Goal: Information Seeking & Learning: Learn about a topic

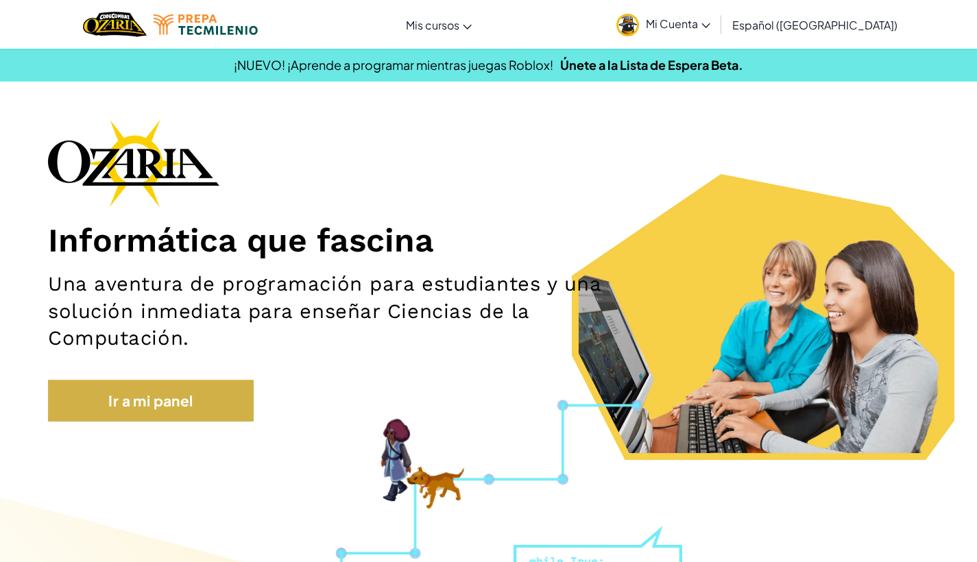
click at [197, 387] on link "Ir a mi panel" at bounding box center [151, 401] width 206 height 42
click at [196, 409] on link "Ir a mi panel" at bounding box center [151, 401] width 206 height 42
click at [96, 412] on link "Ir a mi panel" at bounding box center [151, 401] width 206 height 42
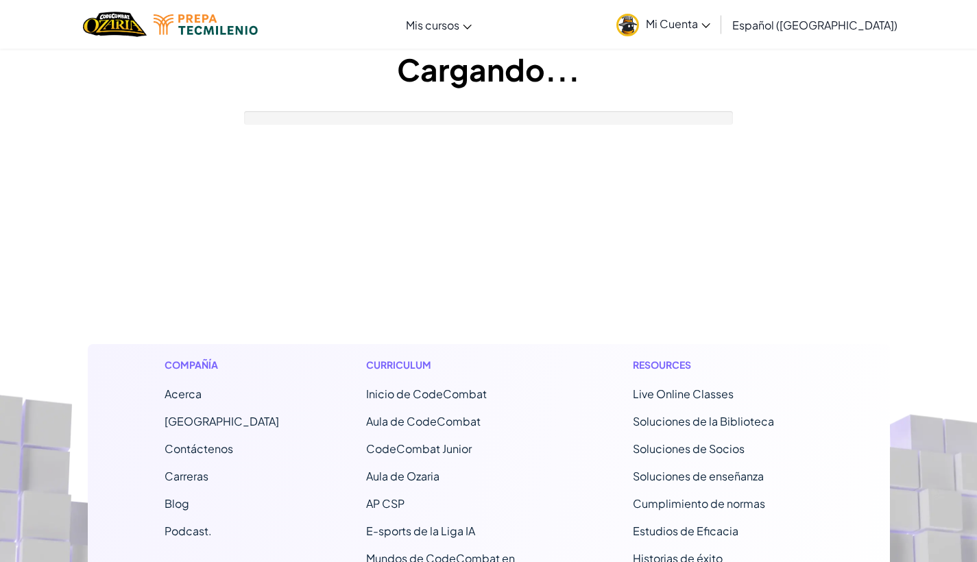
scroll to position [1, 0]
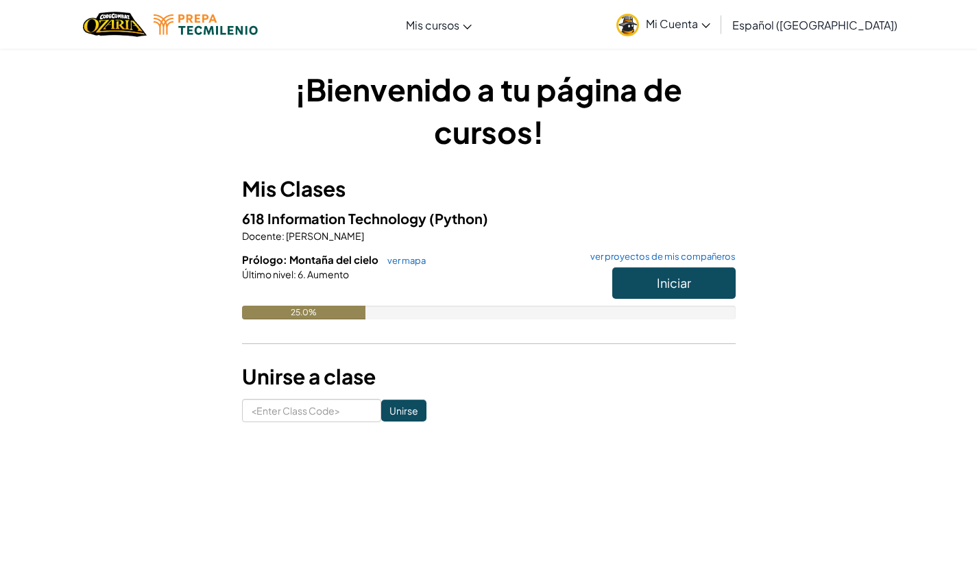
click at [657, 288] on span "Iniciar" at bounding box center [674, 283] width 34 height 16
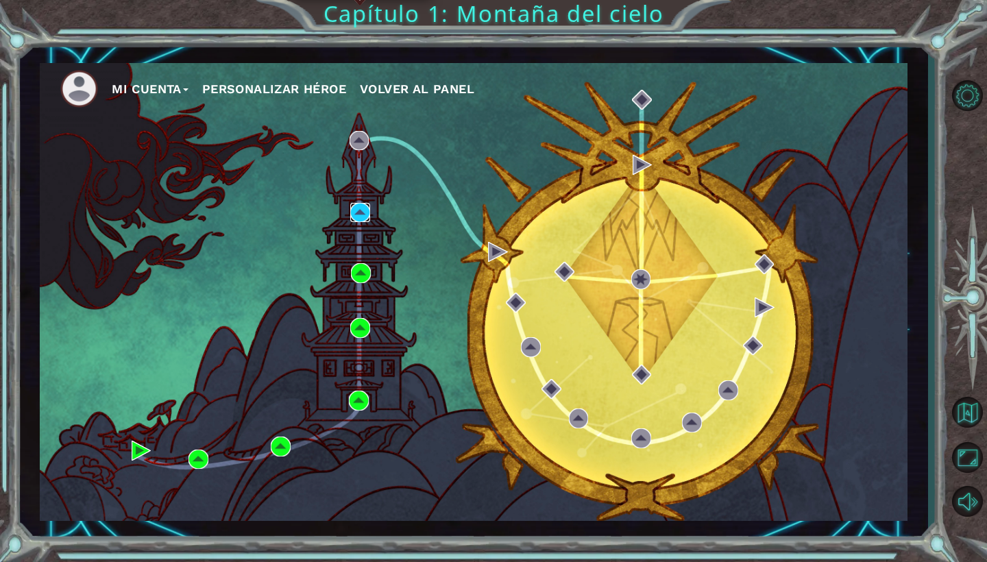
click at [357, 207] on img at bounding box center [360, 213] width 20 height 20
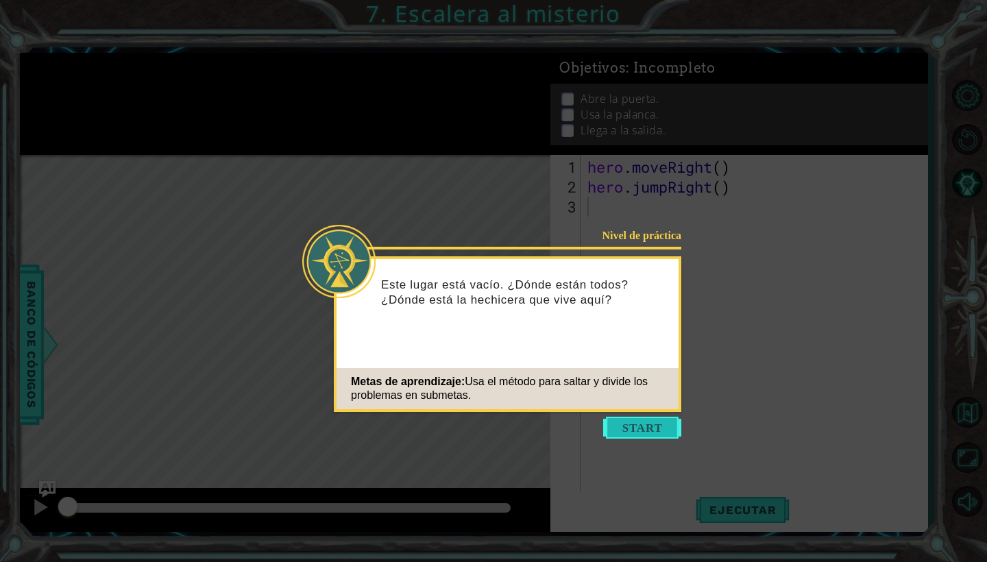
click at [661, 435] on button "Start" at bounding box center [642, 428] width 78 height 22
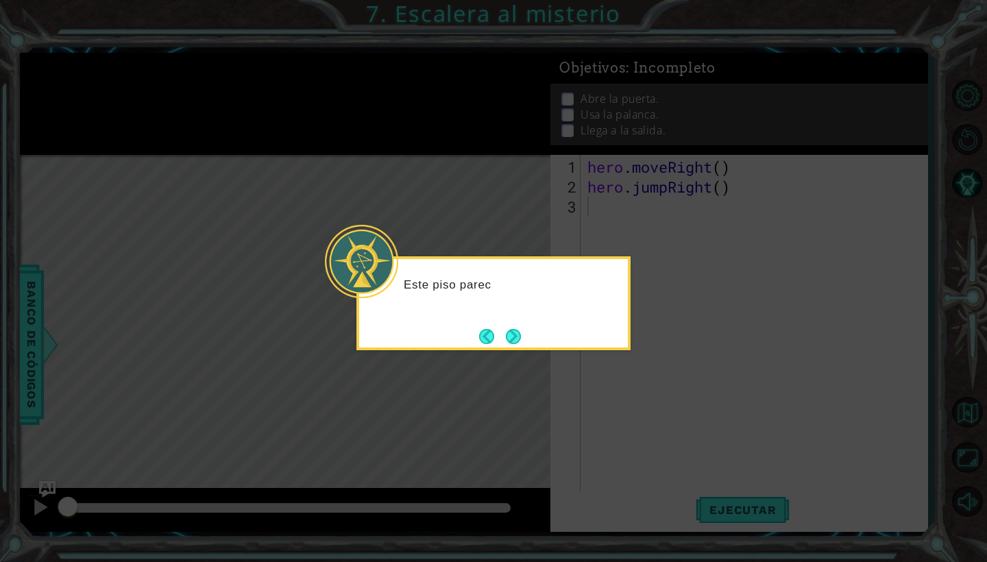
click at [474, 341] on div "Este piso parec" at bounding box center [494, 303] width 274 height 94
click at [511, 343] on button "Next" at bounding box center [513, 336] width 15 height 15
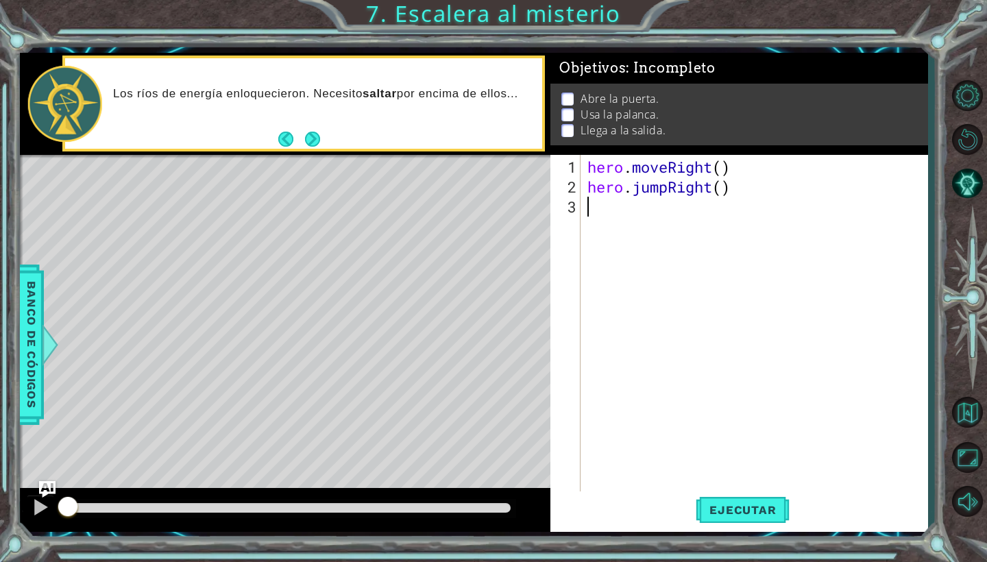
click at [644, 214] on div "hero . moveRight ( ) hero . jumpRight ( )" at bounding box center [758, 346] width 346 height 378
type textarea "g"
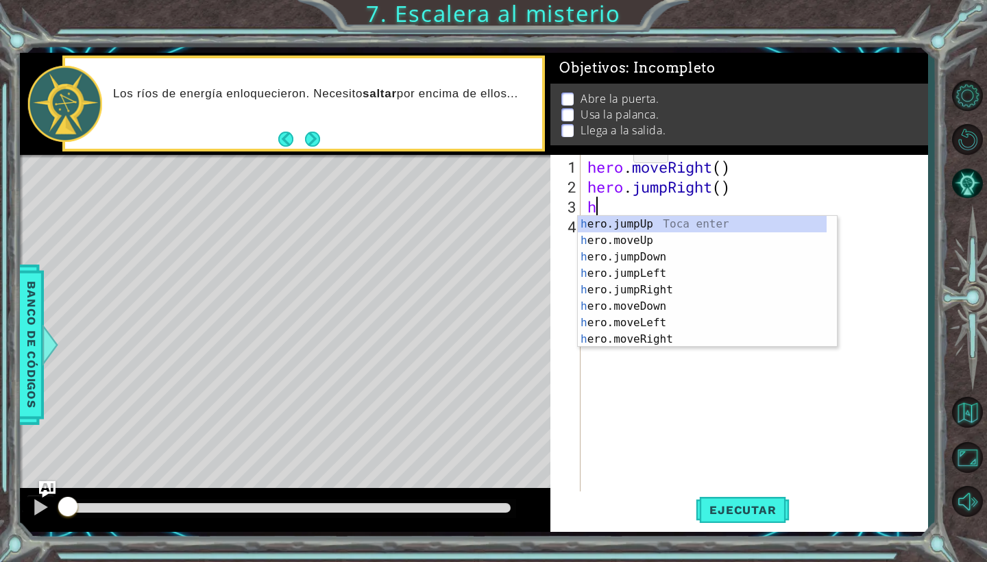
type textarea "her"
click at [670, 292] on div "her o.jumpUp Toca enter her o.jumpDown Toca enter her o.jumpLeft Toca enter her…" at bounding box center [702, 298] width 249 height 165
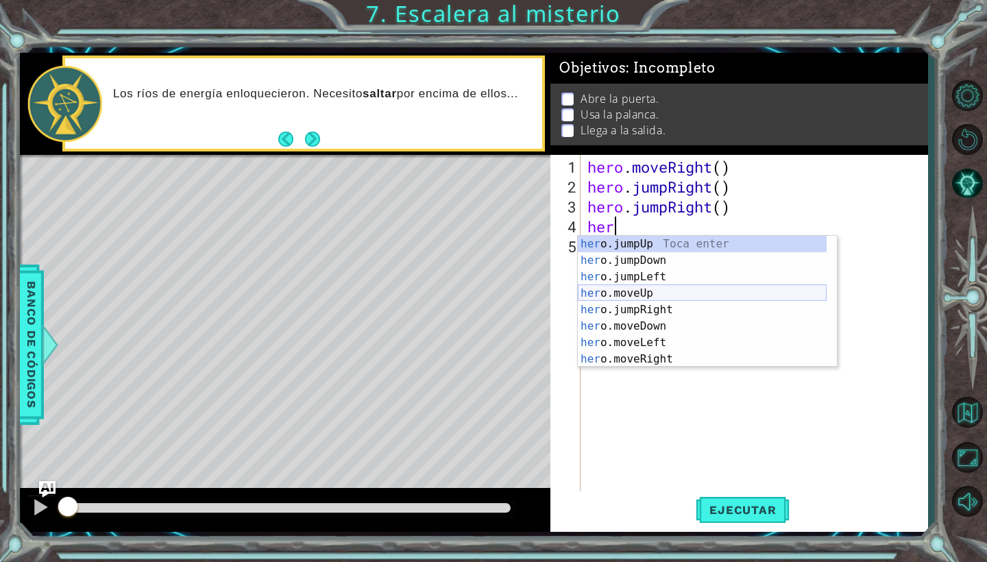
click at [653, 296] on div "her o.jumpUp Toca enter her o.jumpDown Toca enter her o.jumpLeft Toca enter her…" at bounding box center [702, 318] width 249 height 165
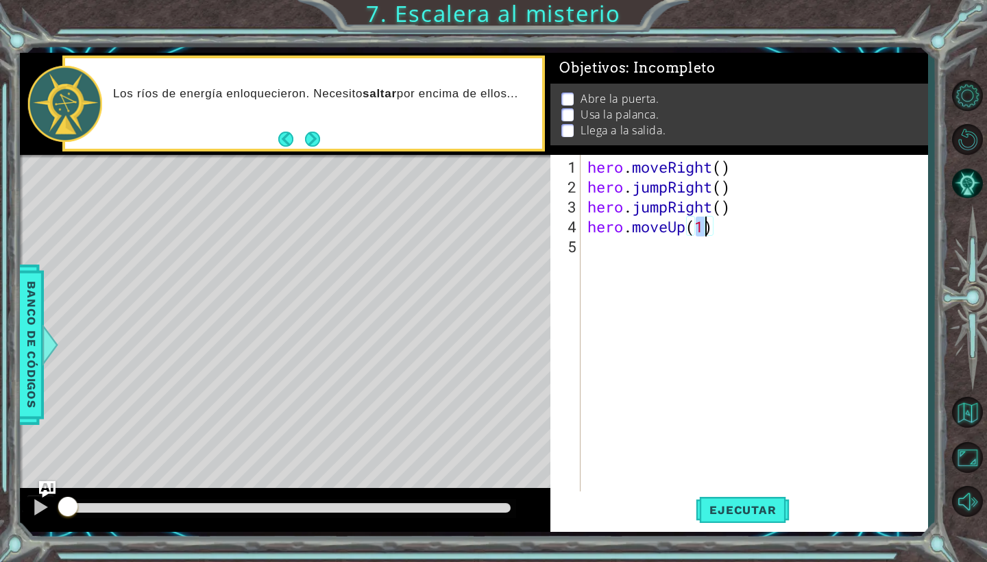
type textarea "hero.moveUp()"
click at [695, 256] on div "hero . moveRight ( ) hero . jumpRight ( ) hero . jumpRight ( ) hero . moveUp ( )" at bounding box center [758, 346] width 346 height 378
type textarea "her.use("door")"
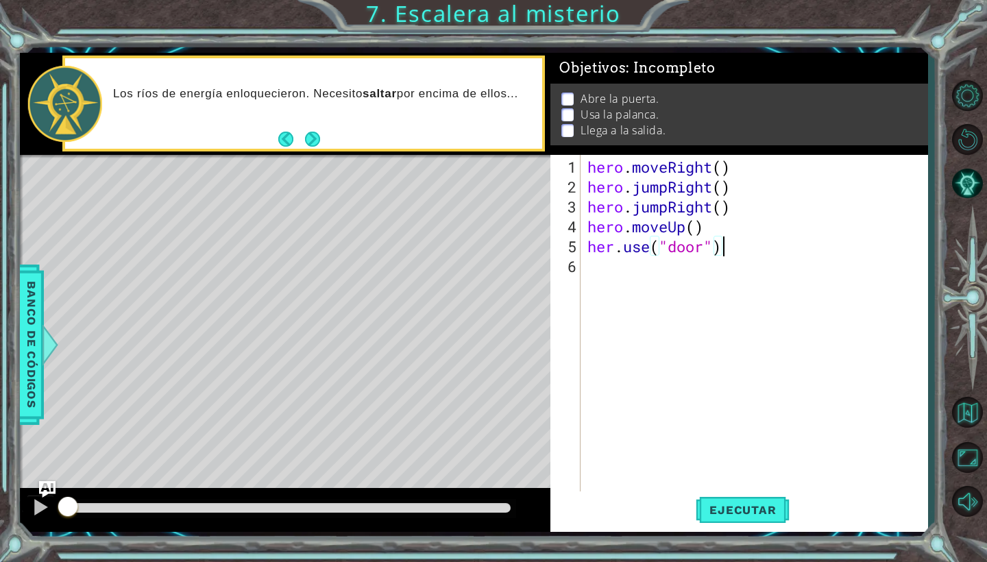
click at [688, 288] on div "hero . moveRight ( ) hero . jumpRight ( ) hero . jumpRight ( ) hero . moveUp ( …" at bounding box center [758, 346] width 346 height 378
click at [453, 362] on div "Level Map" at bounding box center [337, 357] width 634 height 404
click at [614, 254] on div "hero . moveRight ( ) hero . jumpRight ( ) hero . jumpRight ( ) hero . moveUp ( …" at bounding box center [758, 346] width 346 height 378
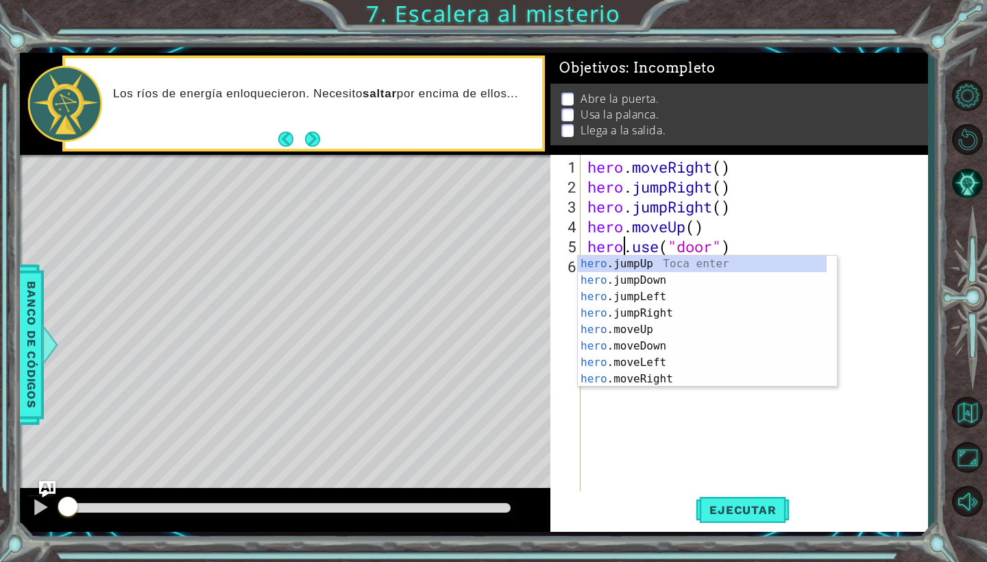
scroll to position [0, 2]
click at [768, 516] on span "Ejecutar" at bounding box center [743, 510] width 94 height 14
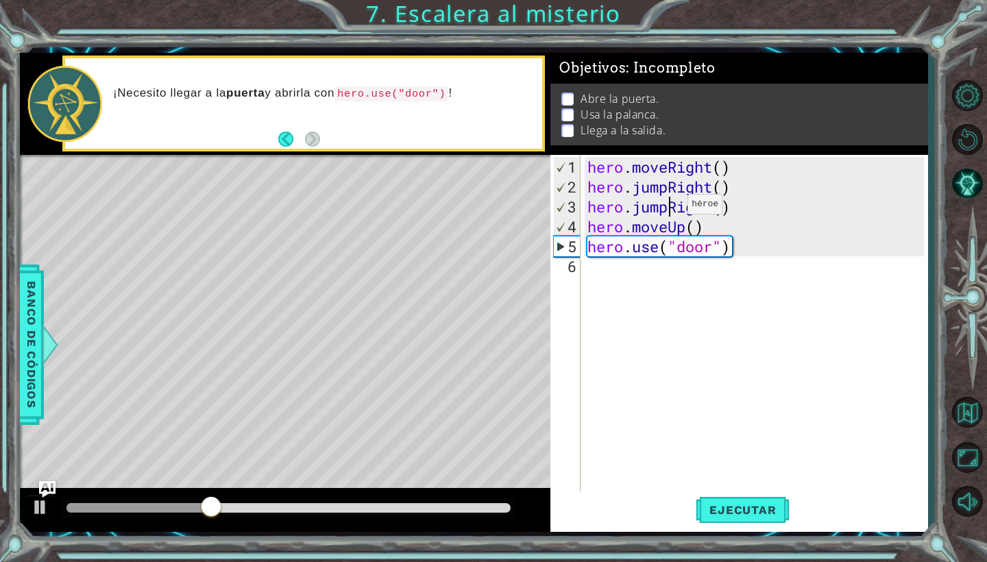
click at [667, 210] on div "hero . moveRight ( ) hero . jumpRight ( ) hero . jumpRight ( ) hero . moveUp ( …" at bounding box center [758, 346] width 346 height 378
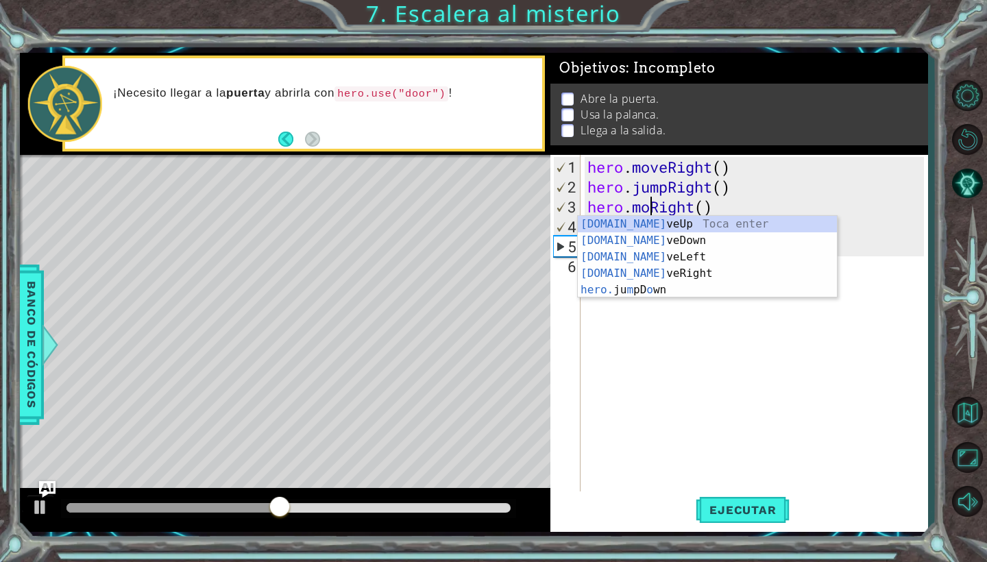
scroll to position [0, 4]
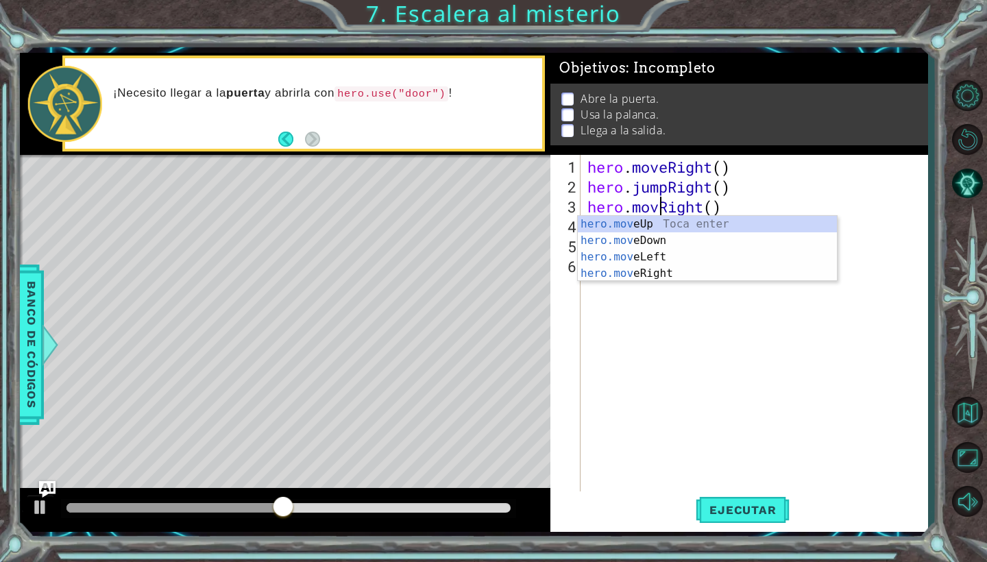
type textarea "hero.moveRight()"
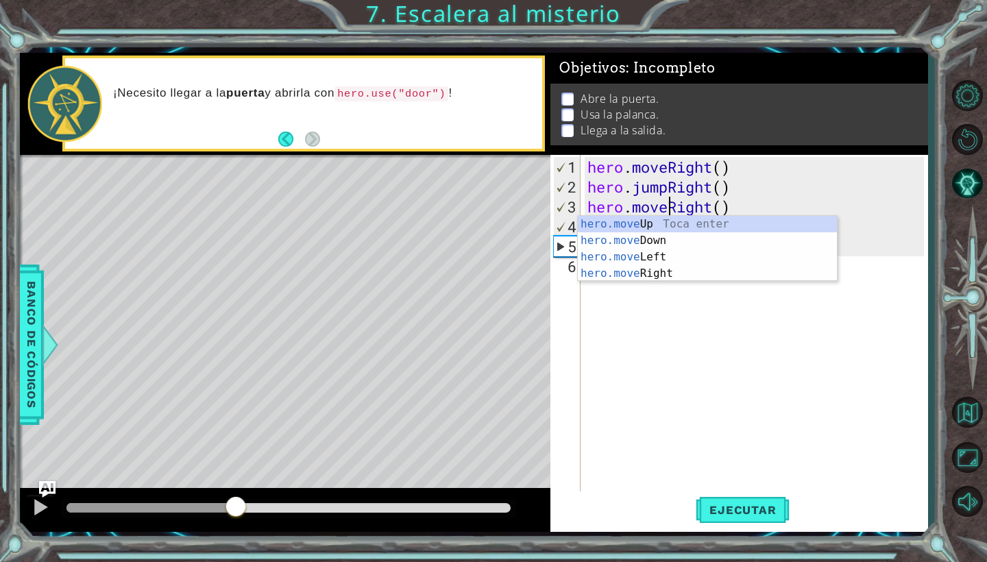
drag, startPoint x: 298, startPoint y: 511, endPoint x: 0, endPoint y: 561, distance: 301.7
click at [0, 562] on div "1 ההההההההההההההההההההההההההההההההההההההההההההההההההההההההההההההההההההההההההההה…" at bounding box center [493, 281] width 987 height 562
click at [625, 381] on div "hero . moveRight ( ) hero . jumpRight ( ) hero . moveRight ( ) hero . moveUp ( …" at bounding box center [758, 346] width 346 height 378
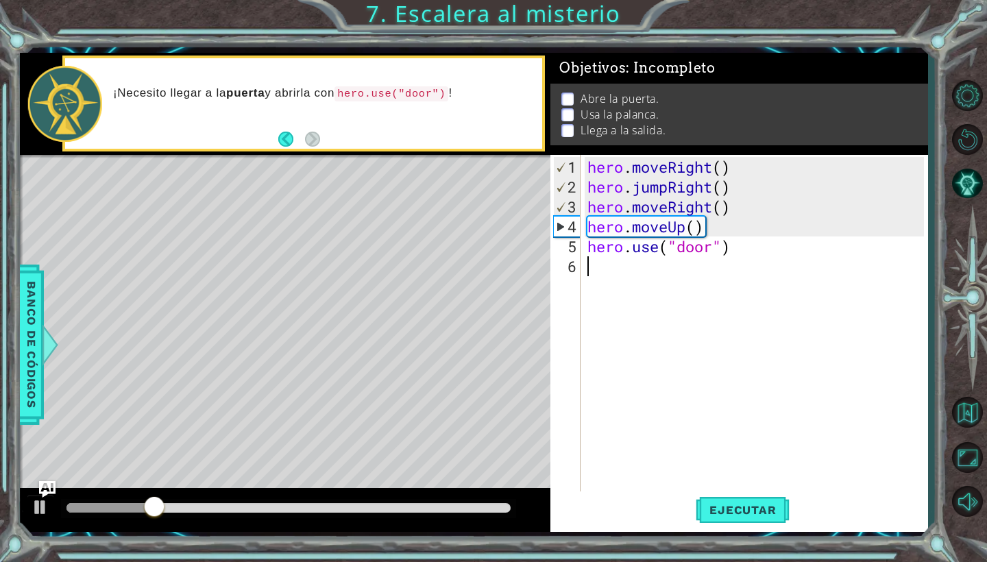
scroll to position [0, 0]
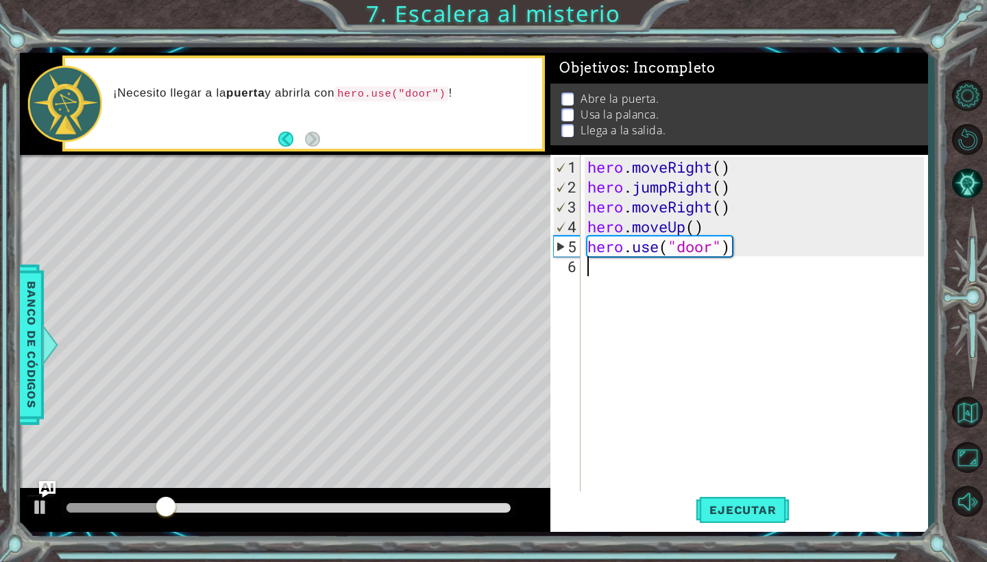
click at [705, 405] on div "hero . moveRight ( ) hero . jumpRight ( ) hero . moveRight ( ) hero . moveUp ( …" at bounding box center [758, 346] width 346 height 378
click at [751, 501] on button "Ejecutar" at bounding box center [743, 511] width 94 height 38
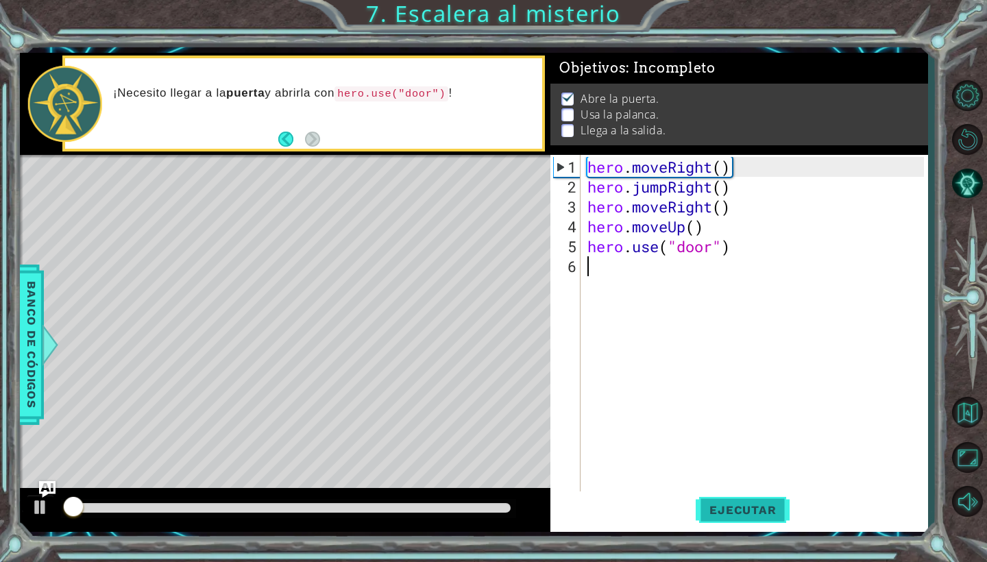
scroll to position [3, 0]
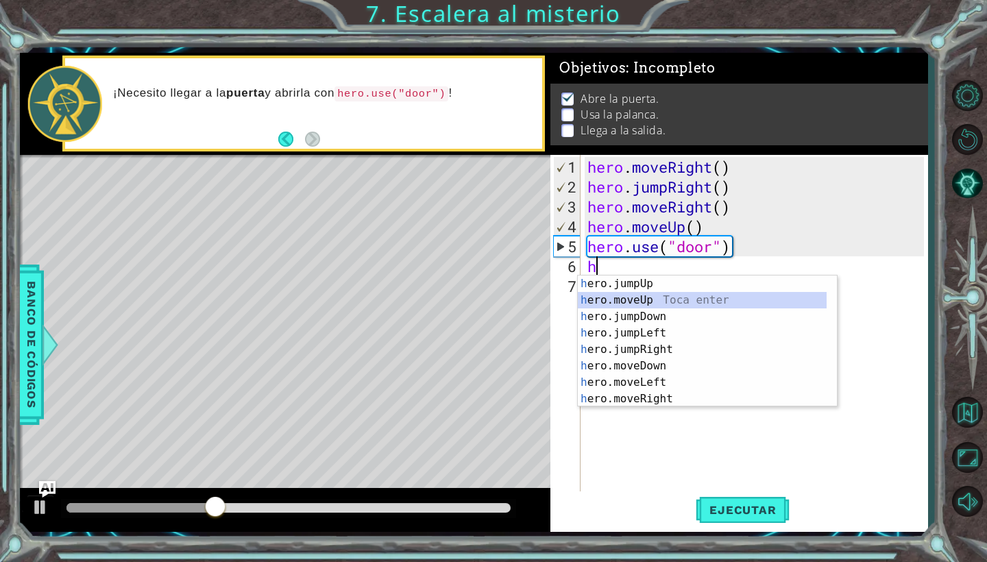
click at [632, 298] on div "h ero.jumpUp Toca enter h ero.moveUp Toca enter h ero.jumpDown Toca enter h ero…" at bounding box center [702, 358] width 249 height 165
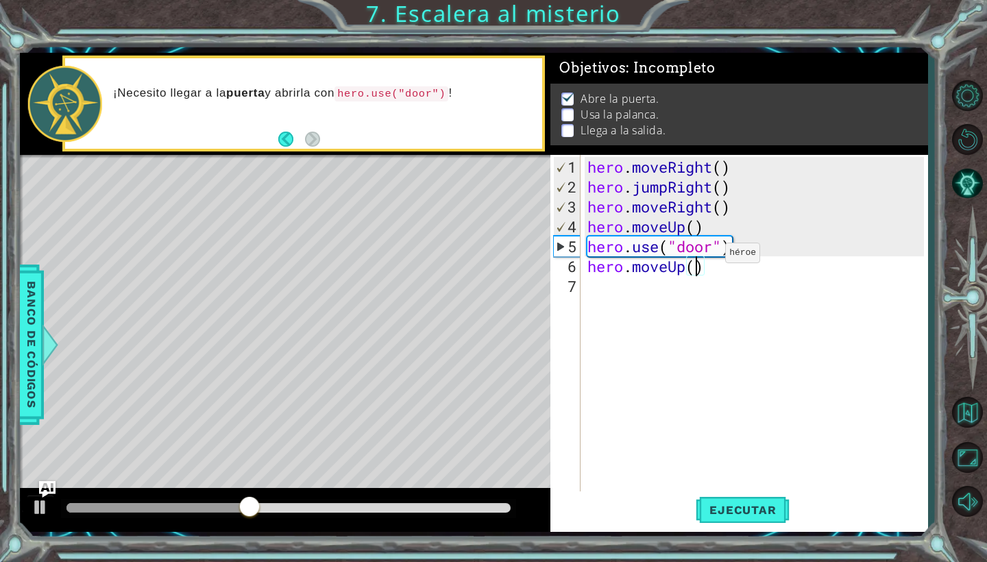
type textarea "hero.moveUp(2)"
click at [667, 315] on div "hero . moveRight ( ) hero . jumpRight ( ) hero . moveRight ( ) hero . moveUp ( …" at bounding box center [758, 346] width 346 height 378
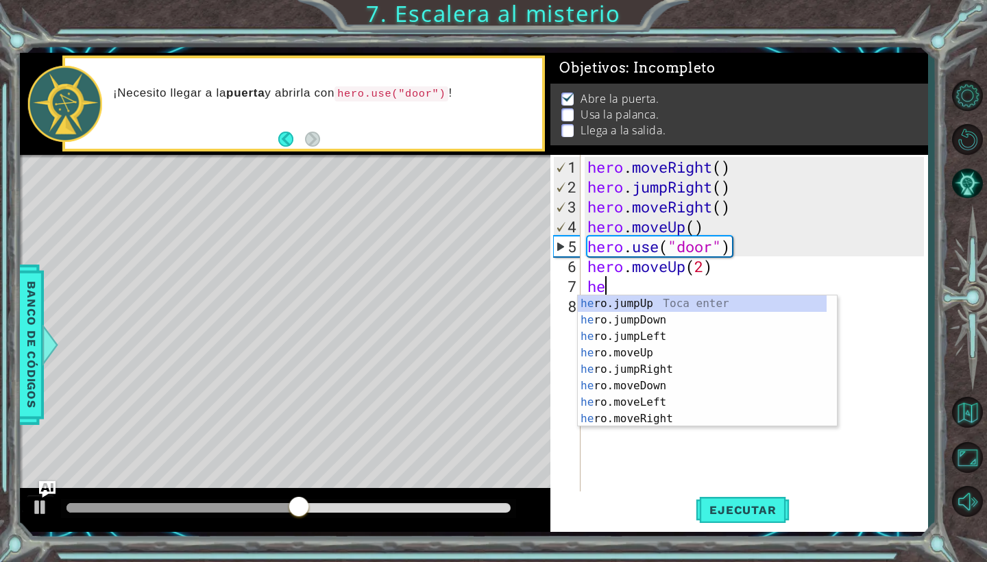
scroll to position [0, 1]
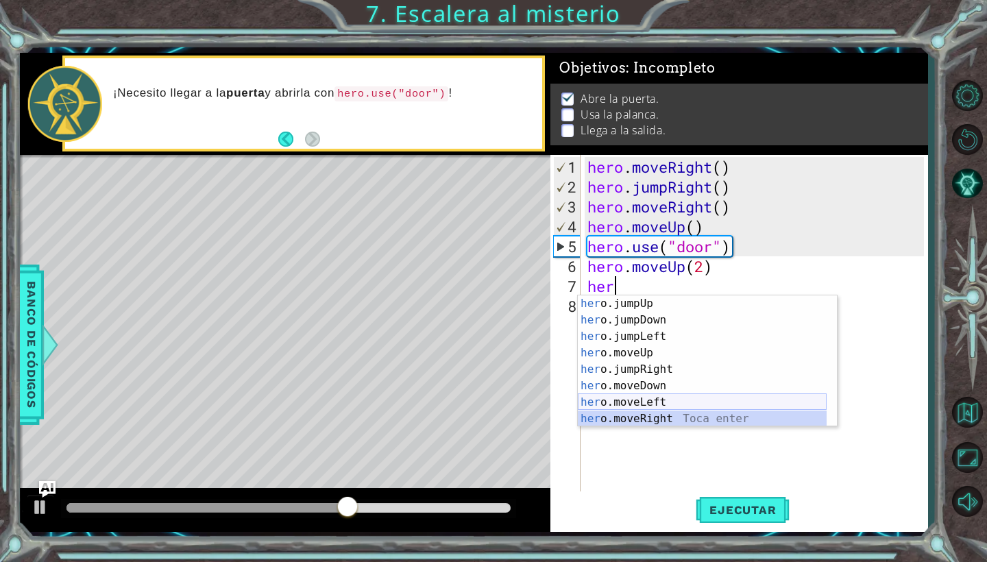
drag, startPoint x: 667, startPoint y: 417, endPoint x: 665, endPoint y: 398, distance: 19.3
click at [665, 398] on div "her o.jumpUp Toca enter her o.jumpDown Toca enter her o.jumpLeft Toca enter her…" at bounding box center [702, 378] width 249 height 165
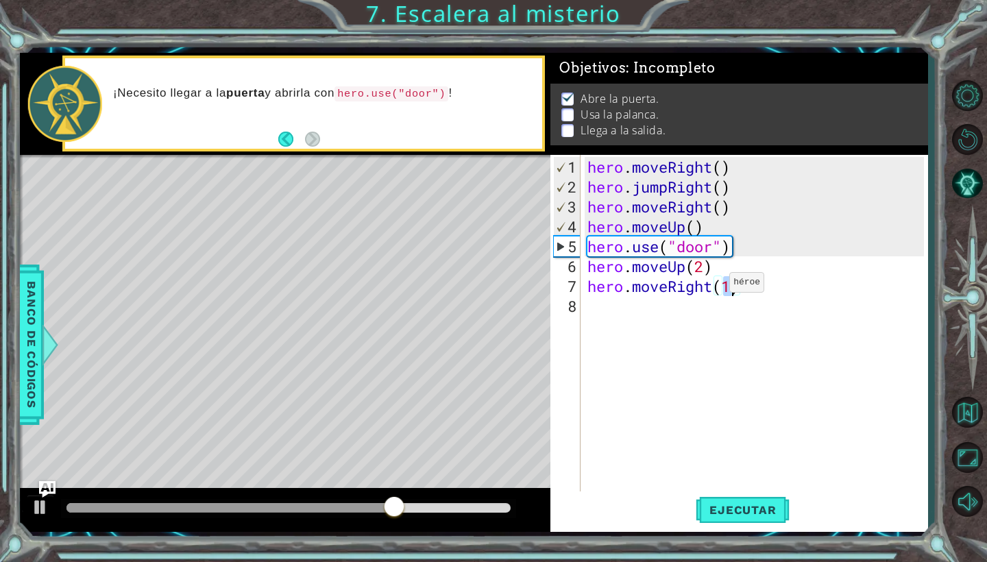
click at [709, 288] on div "hero . moveRight ( ) hero . jumpRight ( ) hero . moveRight ( ) hero . moveUp ( …" at bounding box center [758, 346] width 346 height 378
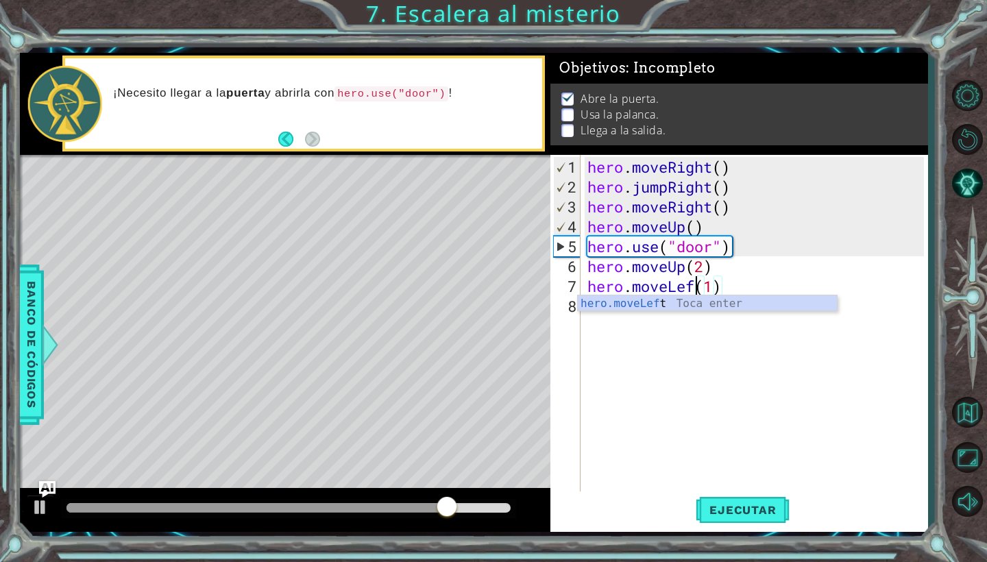
scroll to position [0, 6]
click at [725, 296] on div "hero.moveLeft Toca enter" at bounding box center [707, 303] width 259 height 15
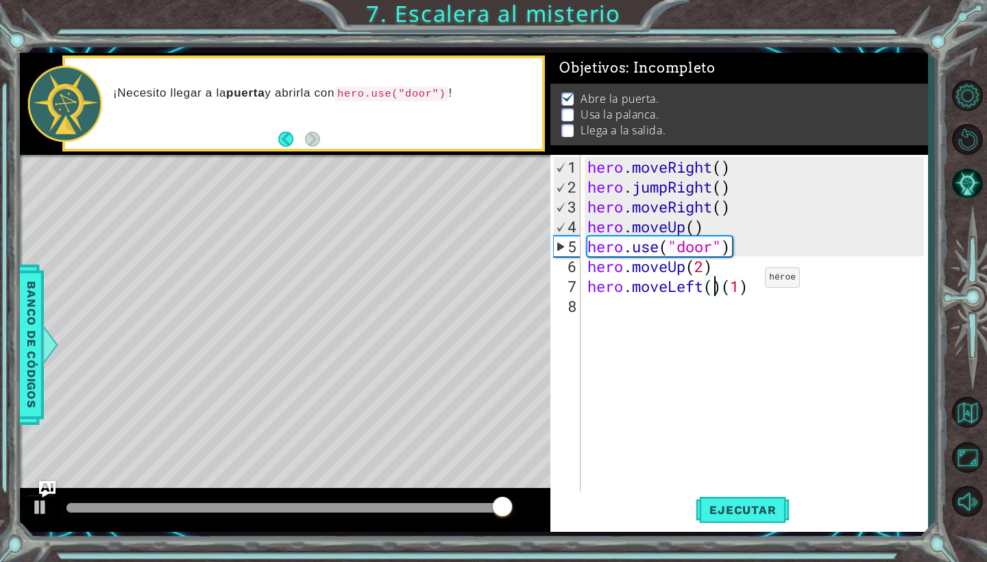
click at [745, 283] on div "hero . moveRight ( ) hero . jumpRight ( ) hero . moveRight ( ) hero . moveUp ( …" at bounding box center [758, 346] width 346 height 378
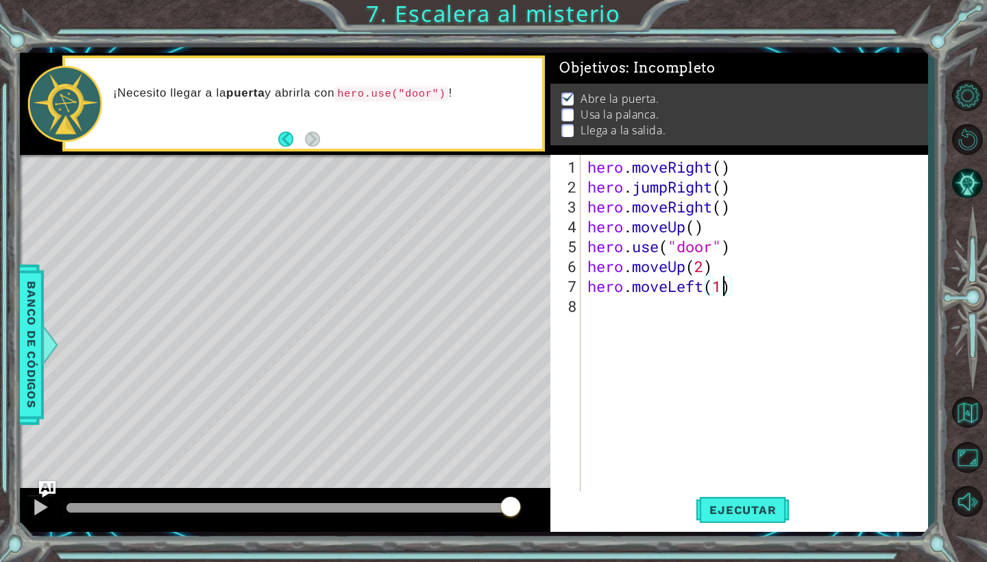
type textarea "hero.moveLeft()"
click at [675, 291] on div "hero . moveRight ( ) hero . jumpRight ( ) hero . moveRight ( ) hero . moveUp ( …" at bounding box center [758, 346] width 346 height 378
click at [669, 298] on div "hero . moveRight ( ) hero . jumpRight ( ) hero . moveRight ( ) hero . moveUp ( …" at bounding box center [758, 346] width 346 height 378
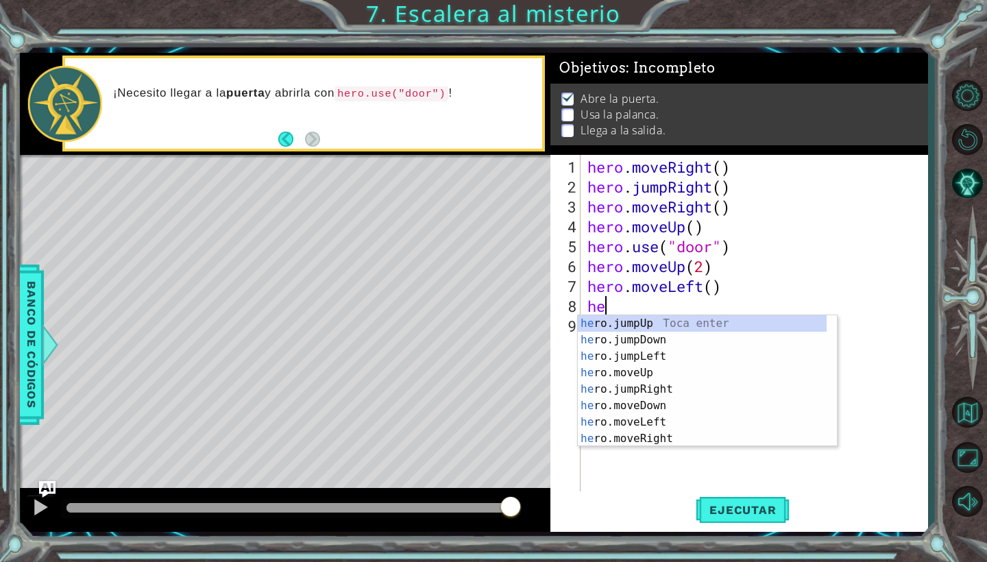
scroll to position [0, 1]
type textarea "her."
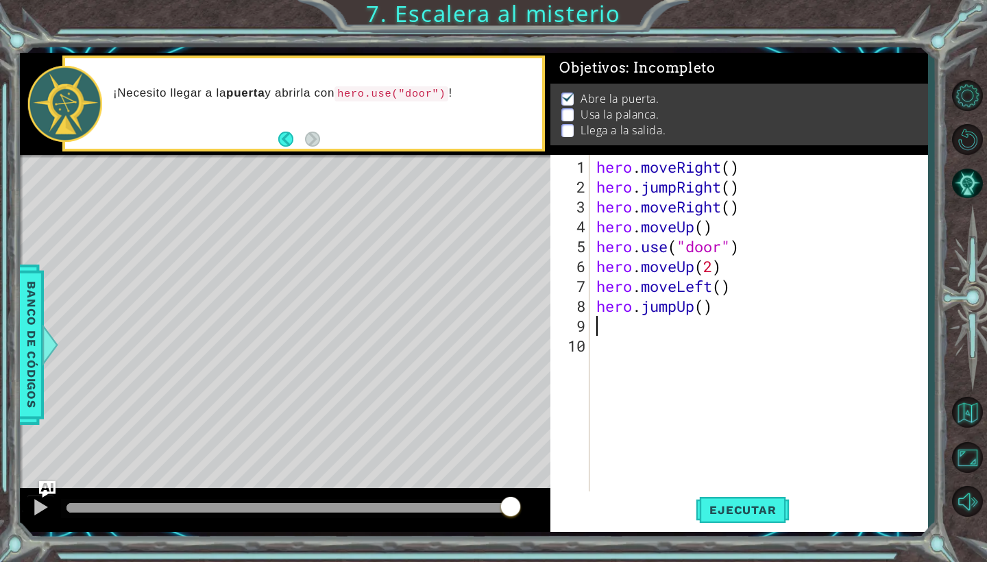
type textarea "hero.jumpUp()"
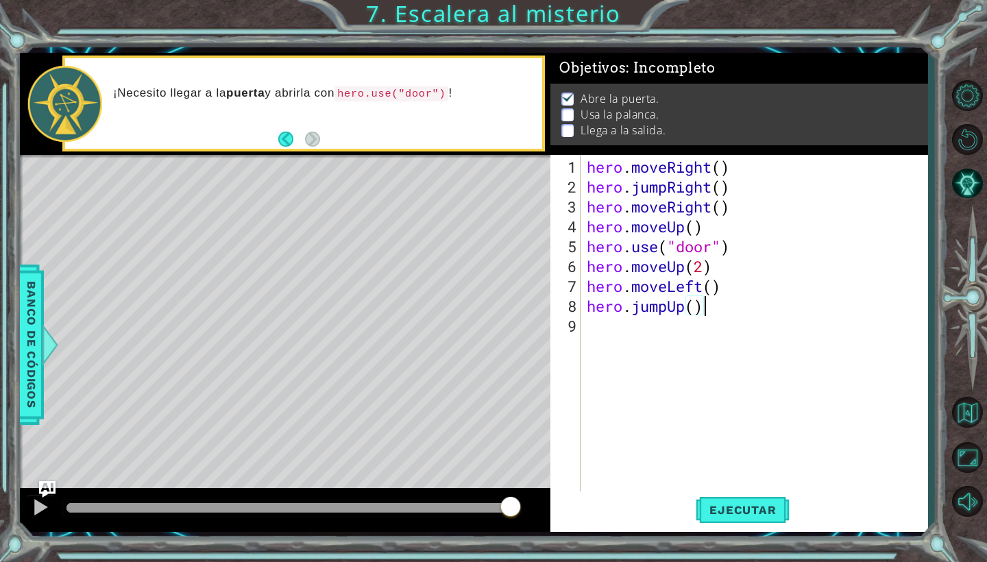
click at [605, 343] on div "hero . moveRight ( ) hero . jumpRight ( ) hero . moveRight ( ) hero . moveUp ( …" at bounding box center [757, 346] width 347 height 378
click at [698, 302] on div "hero . moveRight ( ) hero . jumpRight ( ) hero . moveRight ( ) hero . moveUp ( …" at bounding box center [757, 346] width 347 height 378
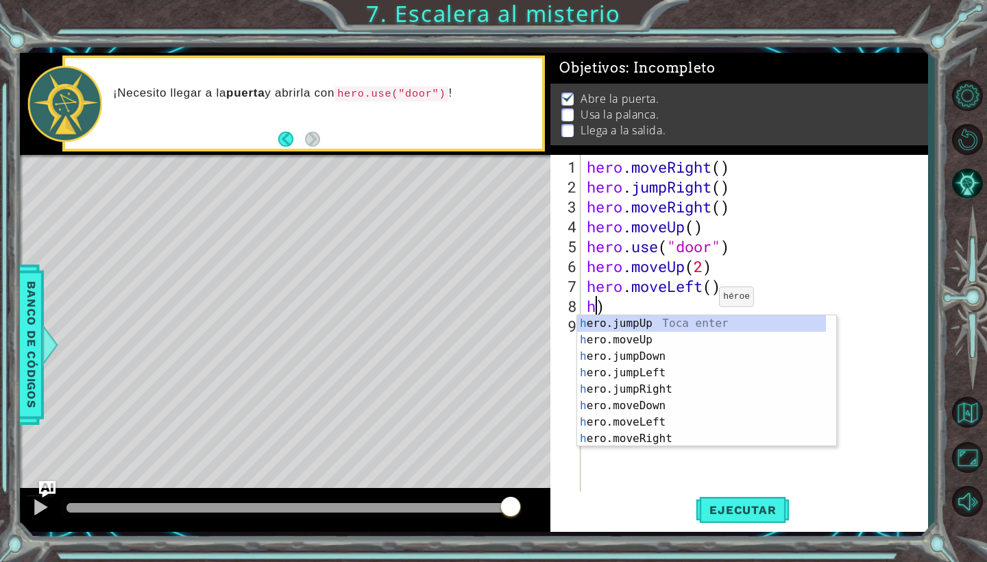
type textarea ")"
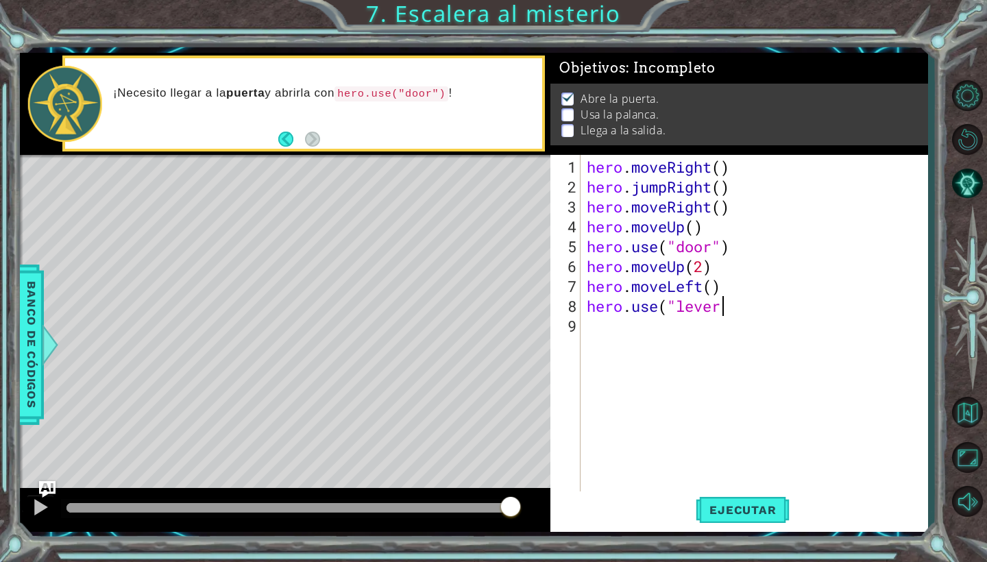
scroll to position [0, 6]
type textarea "hero.use("lever")"
click at [612, 345] on div "hero . moveRight ( ) hero . jumpRight ( ) hero . moveRight ( ) hero . moveUp ( …" at bounding box center [757, 346] width 347 height 378
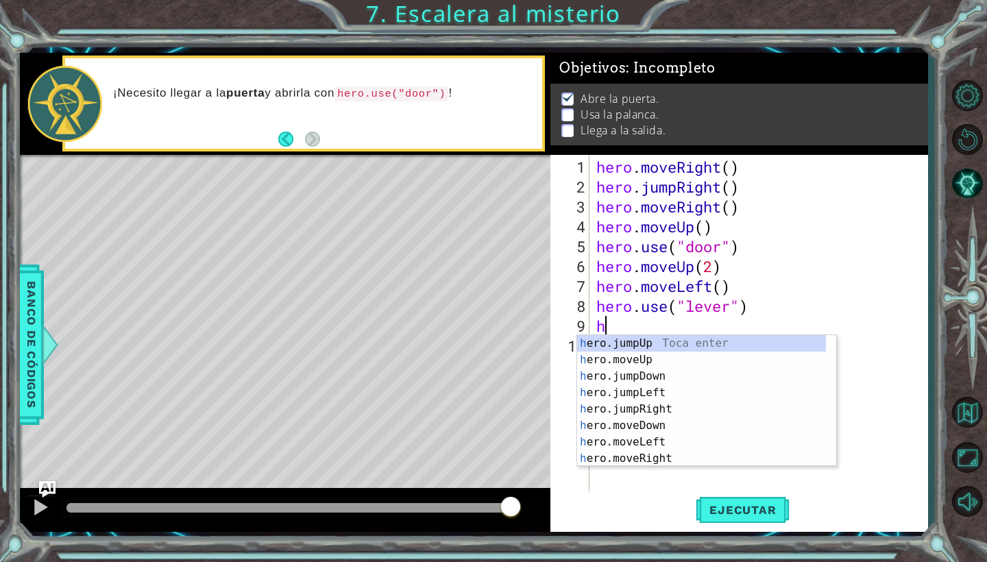
scroll to position [0, 1]
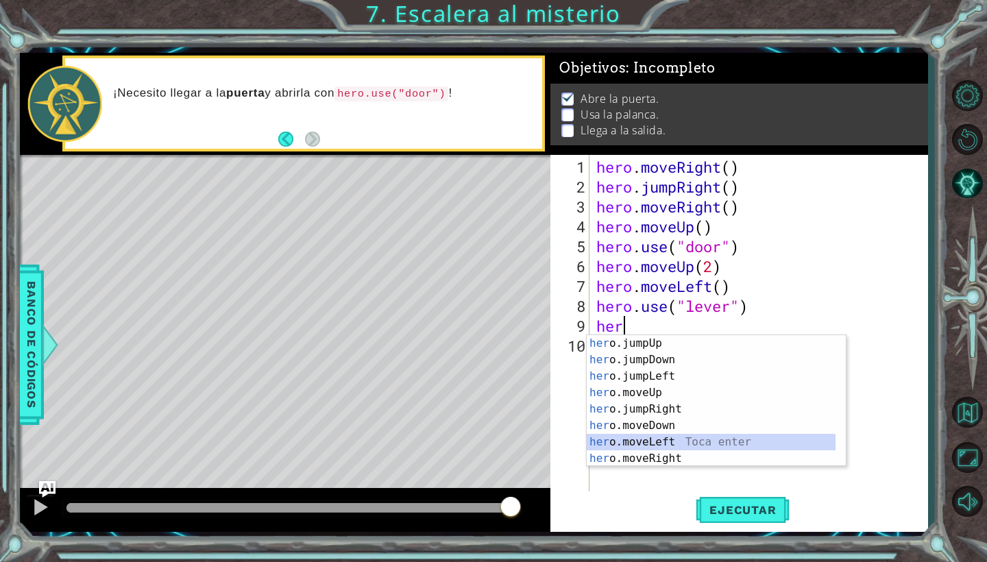
click at [647, 438] on div "her o.jumpUp Toca enter her o.jumpDown Toca enter her o.jumpLeft Toca enter her…" at bounding box center [711, 417] width 249 height 165
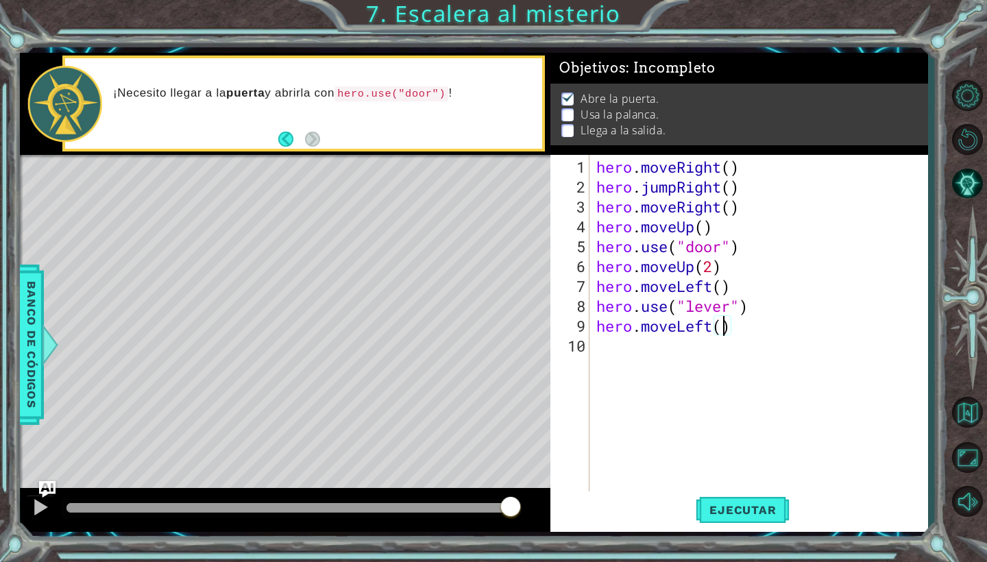
type textarea "hero.moveLeft(2)"
click at [707, 384] on div "hero . moveRight ( ) hero . jumpRight ( ) hero . moveRight ( ) hero . moveUp ( …" at bounding box center [763, 346] width 338 height 378
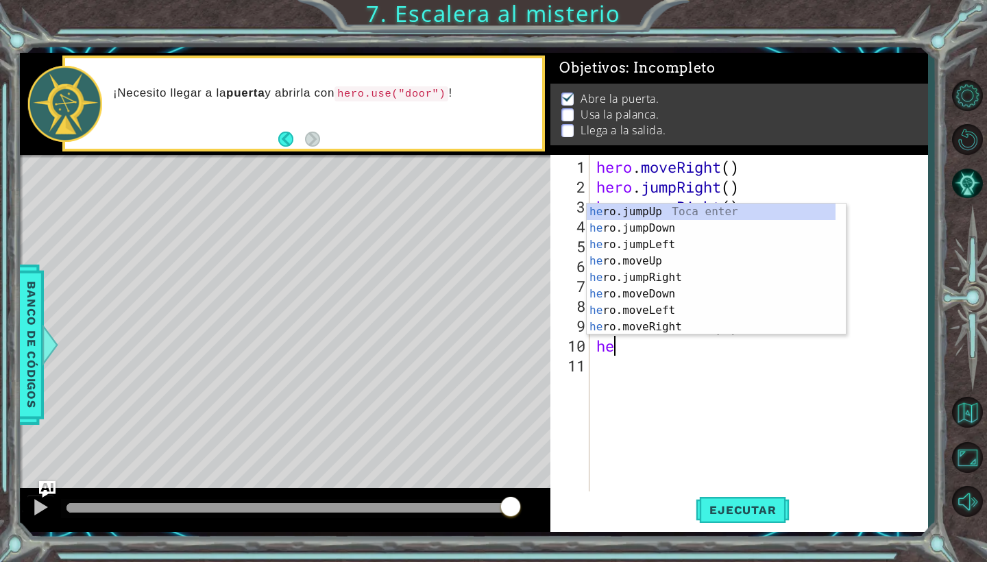
type textarea "her"
click at [686, 214] on div "her o.jumpUp Toca enter her o.jumpDown Toca enter her o.jumpLeft Toca enter her…" at bounding box center [711, 286] width 249 height 165
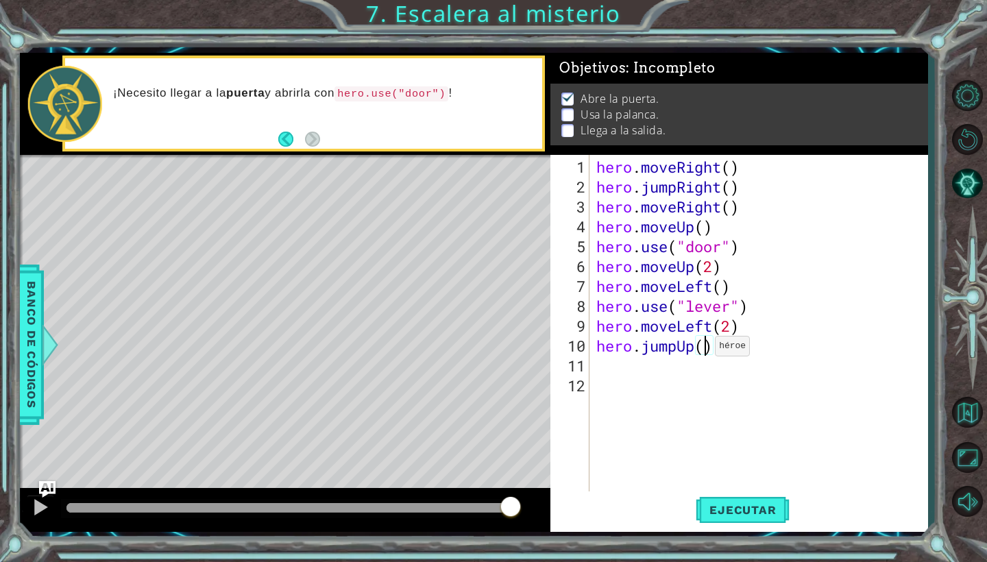
click at [703, 352] on div "hero . moveRight ( ) hero . jumpRight ( ) hero . moveRight ( ) hero . moveUp ( …" at bounding box center [763, 346] width 338 height 378
type textarea "hero.jumpUp()"
click at [615, 374] on div "hero . moveRight ( ) hero . jumpRight ( ) hero . moveRight ( ) hero . moveUp ( …" at bounding box center [763, 346] width 338 height 378
click at [622, 362] on div "hero . moveRight ( ) hero . jumpRight ( ) hero . moveRight ( ) hero . moveUp ( …" at bounding box center [763, 346] width 338 height 378
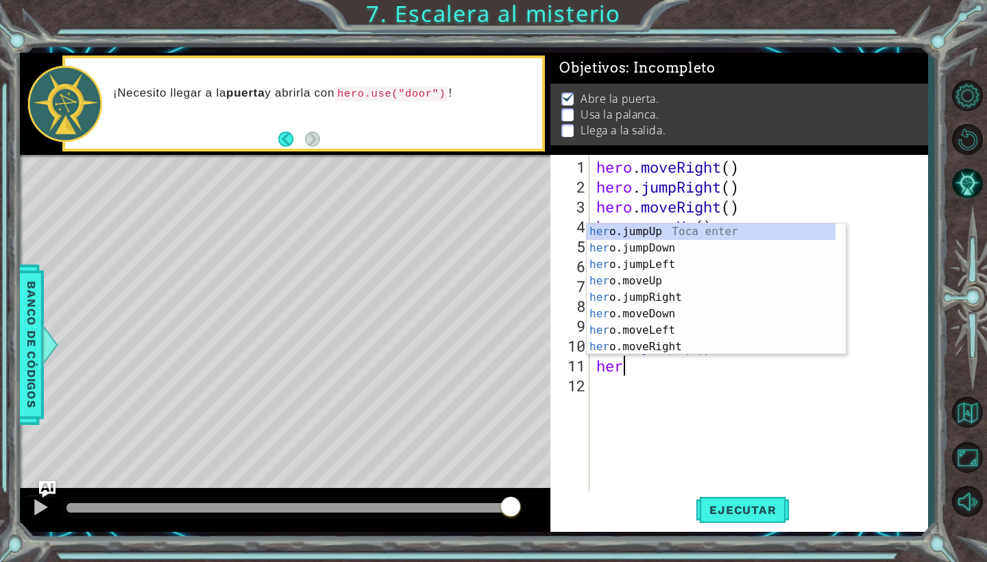
type textarea "hero"
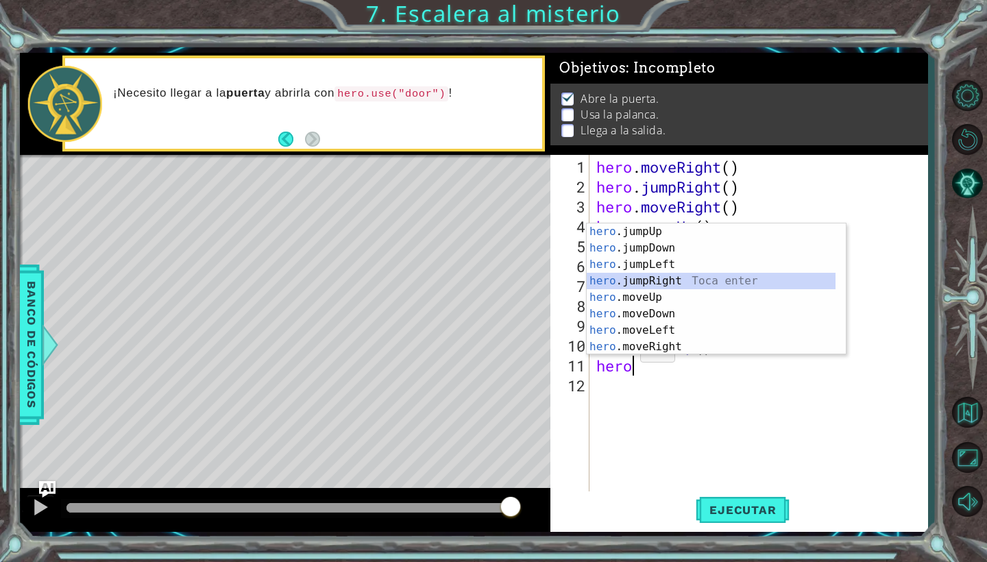
click at [680, 278] on div "hero .jumpUp Toca enter hero .jumpDown Toca enter hero .jumpLeft Toca enter her…" at bounding box center [711, 306] width 249 height 165
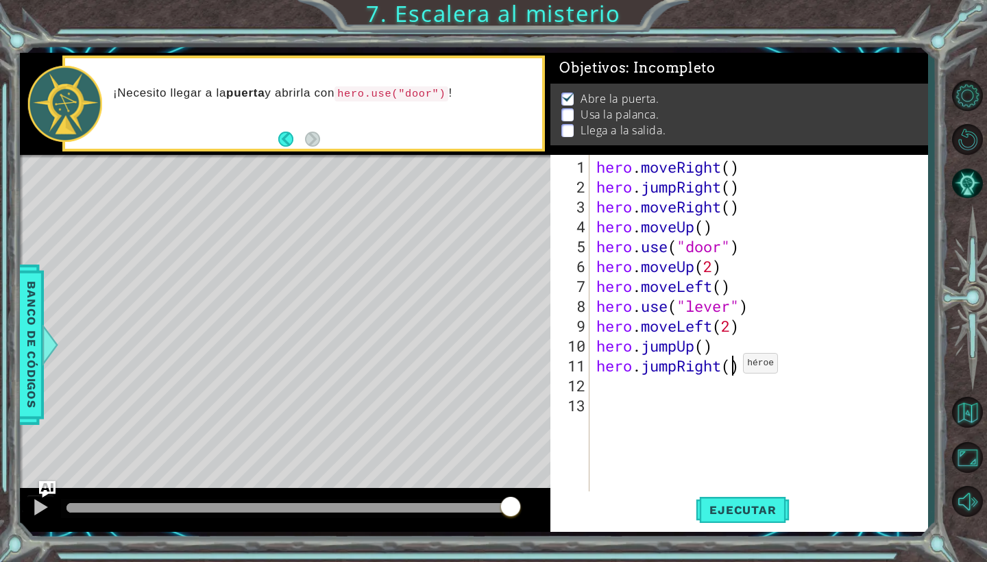
click at [732, 369] on div "hero . moveRight ( ) hero . jumpRight ( ) hero . moveRight ( ) hero . moveUp ( …" at bounding box center [763, 346] width 338 height 378
type textarea "hero.jumpRight(2)"
click at [766, 511] on span "Ejecutar" at bounding box center [743, 510] width 94 height 14
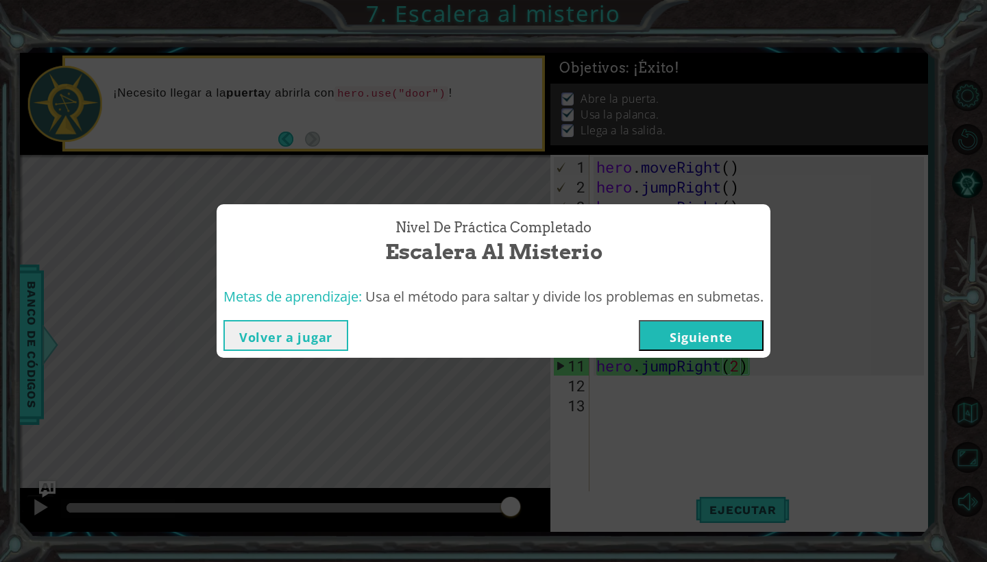
click at [315, 334] on button "Volver a jugar" at bounding box center [286, 335] width 125 height 31
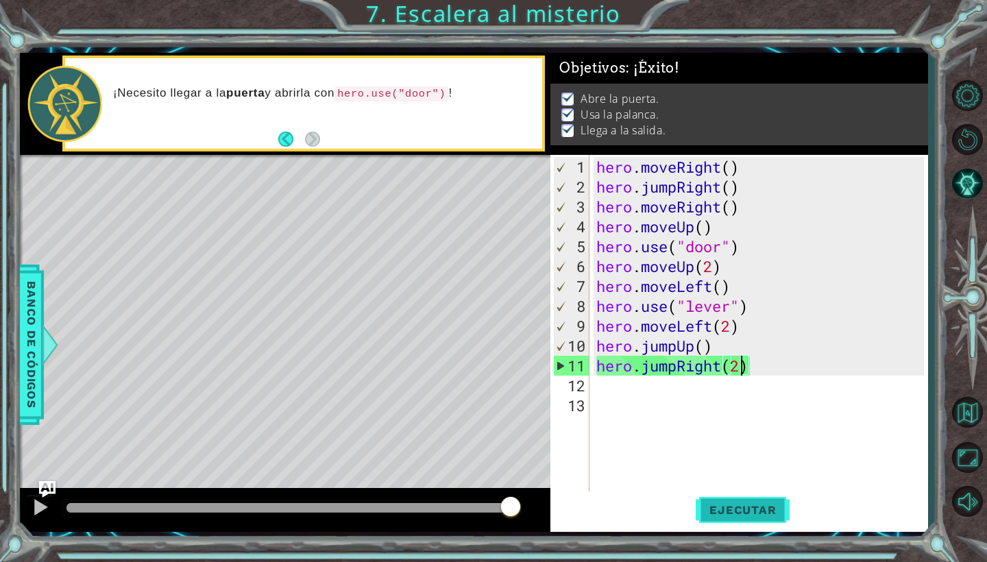
click at [714, 504] on span "Ejecutar" at bounding box center [743, 510] width 94 height 14
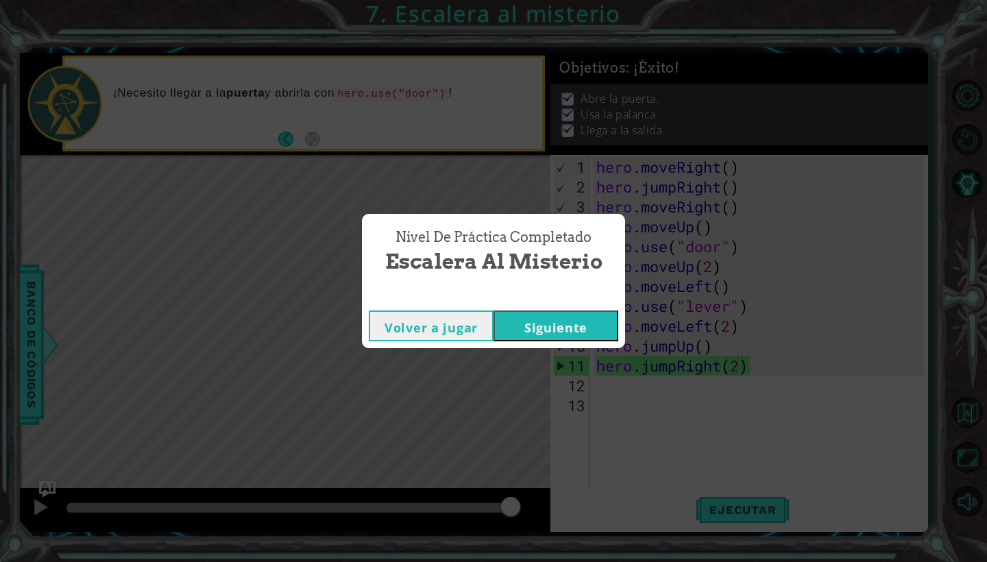
click at [589, 323] on button "Siguiente" at bounding box center [556, 326] width 125 height 31
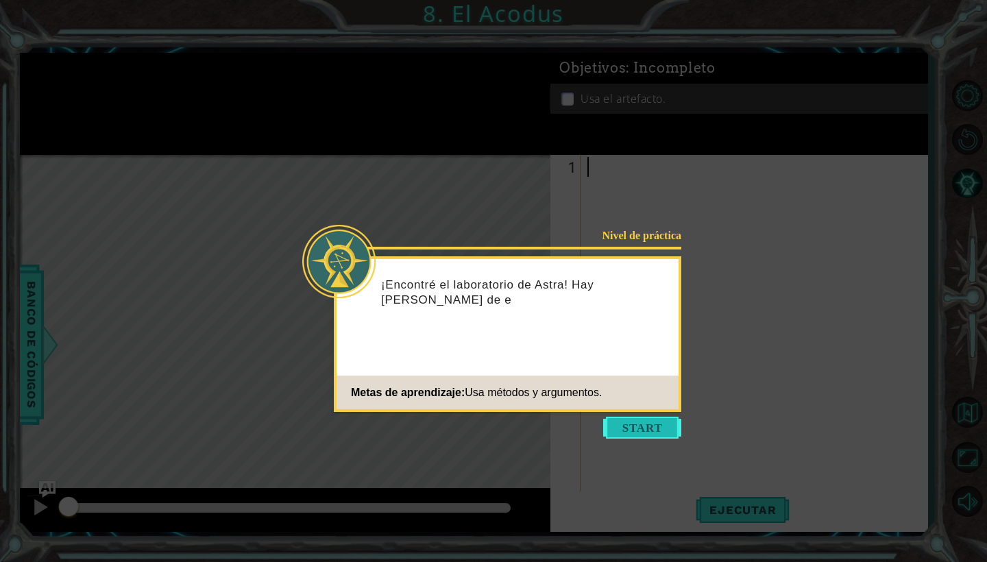
click at [633, 427] on button "Start" at bounding box center [642, 428] width 78 height 22
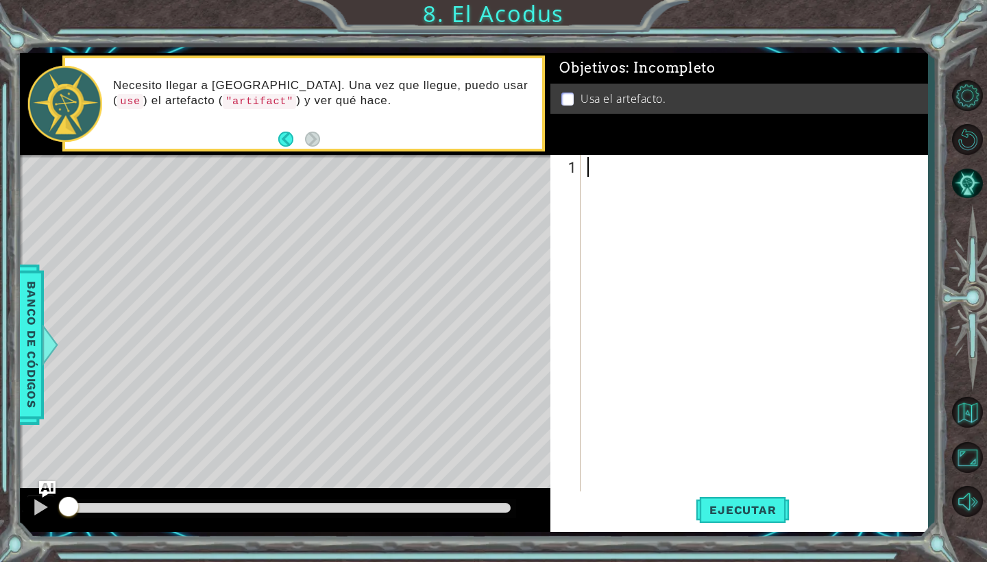
click at [637, 271] on div at bounding box center [758, 346] width 346 height 378
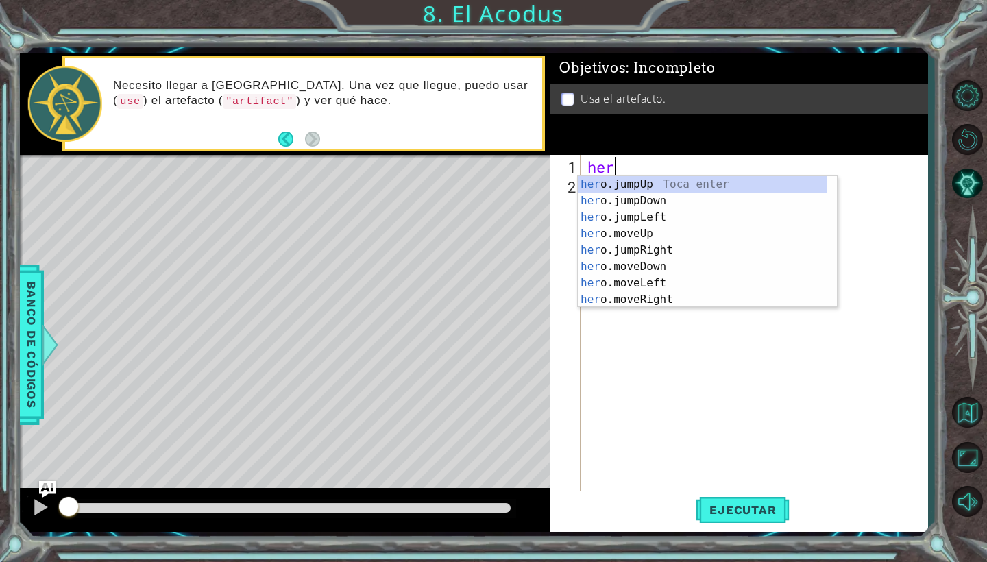
scroll to position [0, 1]
click at [660, 231] on div "her o.jumpUp Toca enter her o.jumpDown Toca enter her o.jumpLeft Toca enter her…" at bounding box center [702, 258] width 249 height 165
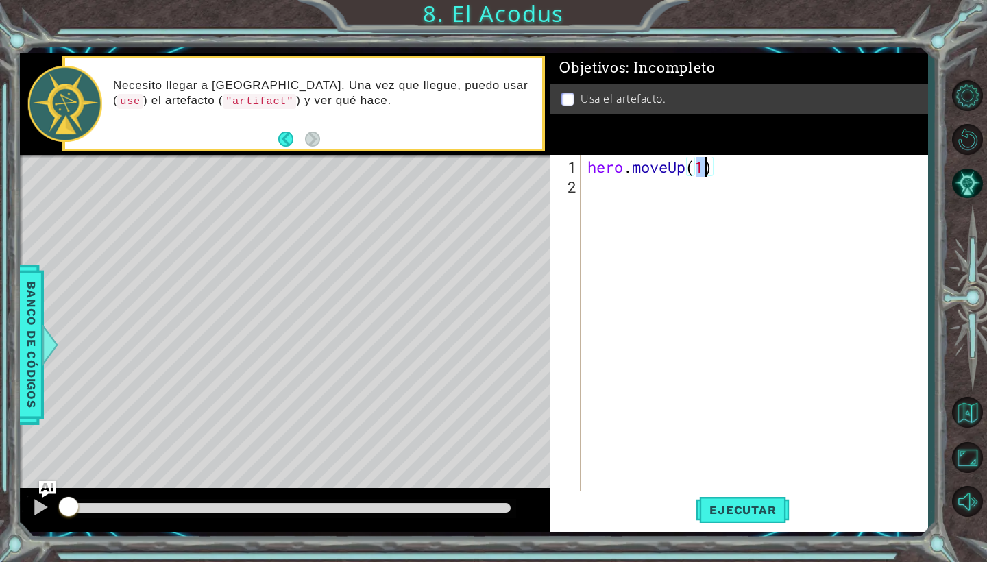
type textarea "hero.moveUp(2)"
click at [662, 190] on div "hero . moveUp ( 2 )" at bounding box center [758, 346] width 346 height 378
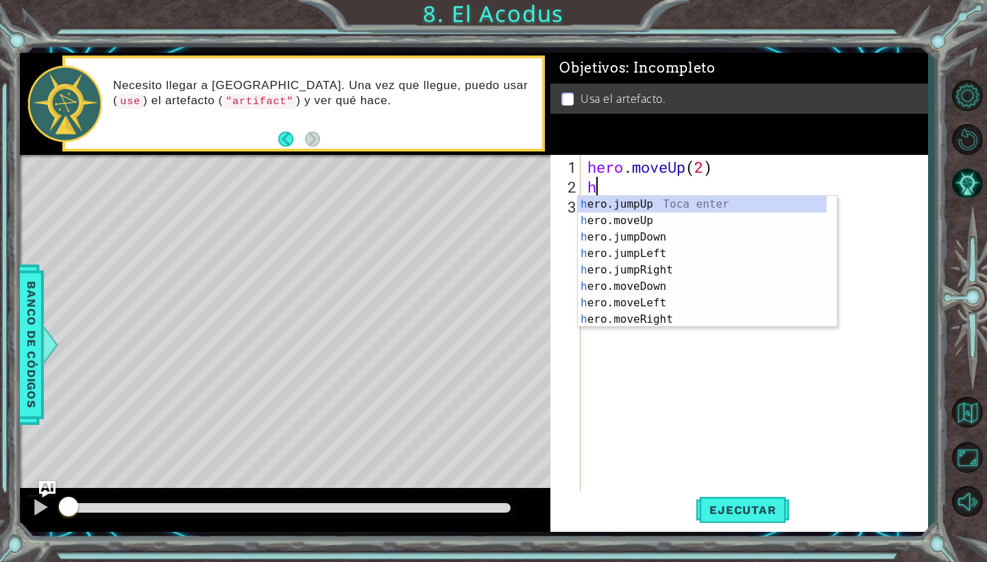
scroll to position [0, 1]
type textarea "hero"
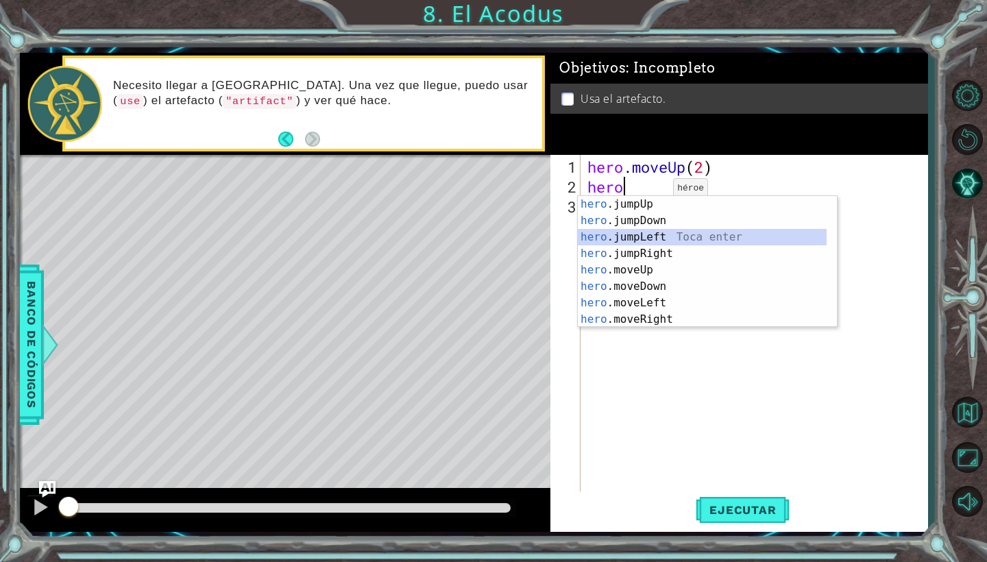
click at [653, 239] on div "hero .jumpUp Toca enter hero .jumpDown Toca enter hero .jumpLeft Toca enter her…" at bounding box center [702, 278] width 249 height 165
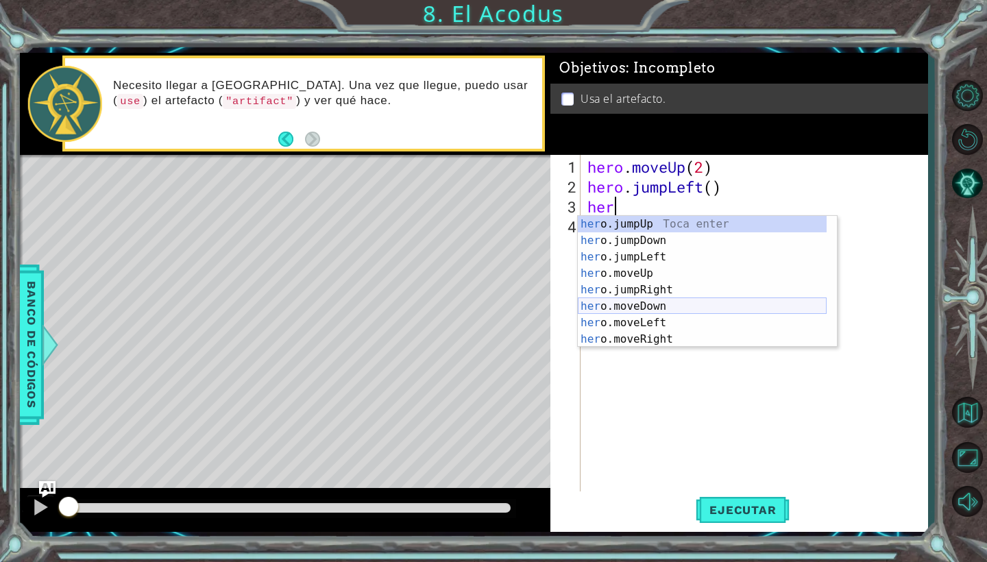
click at [660, 304] on div "her o.jumpUp Toca enter her o.jumpDown Toca enter her o.jumpLeft Toca enter her…" at bounding box center [702, 298] width 249 height 165
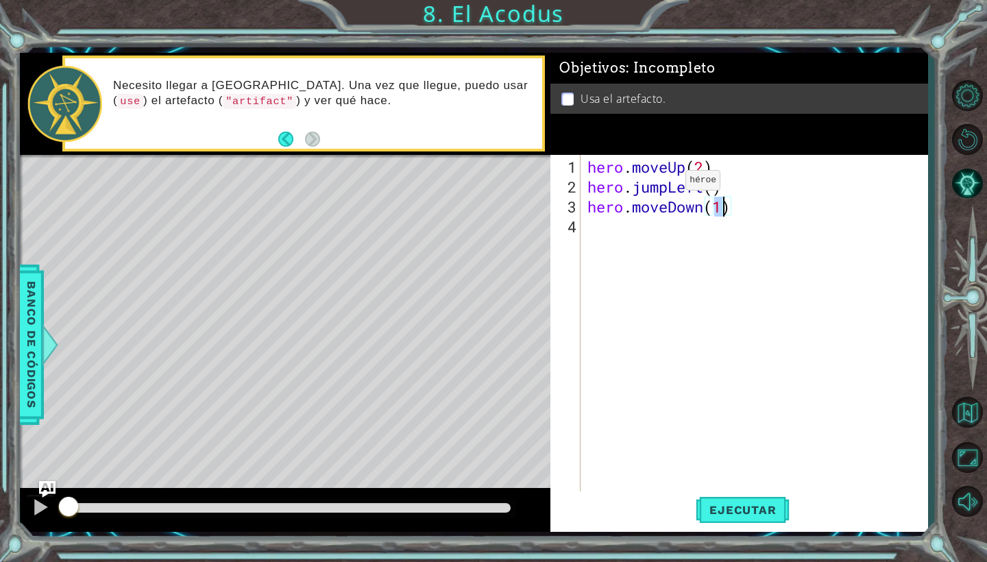
click at [666, 189] on div "hero . moveUp ( 2 ) hero . jumpLeft ( ) hero . moveDown ( 1 )" at bounding box center [758, 346] width 346 height 378
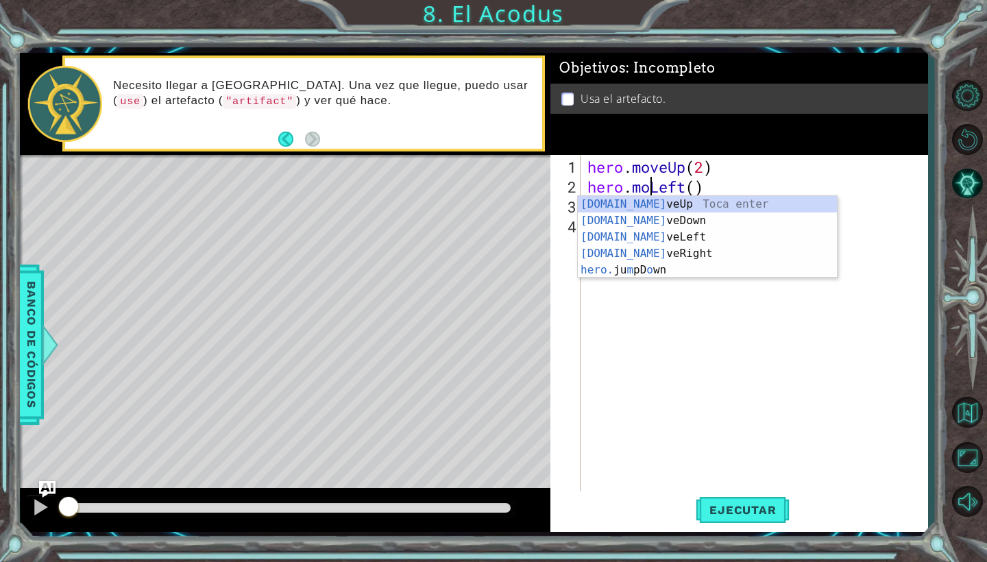
scroll to position [0, 4]
type textarea "hero.moveLeft()"
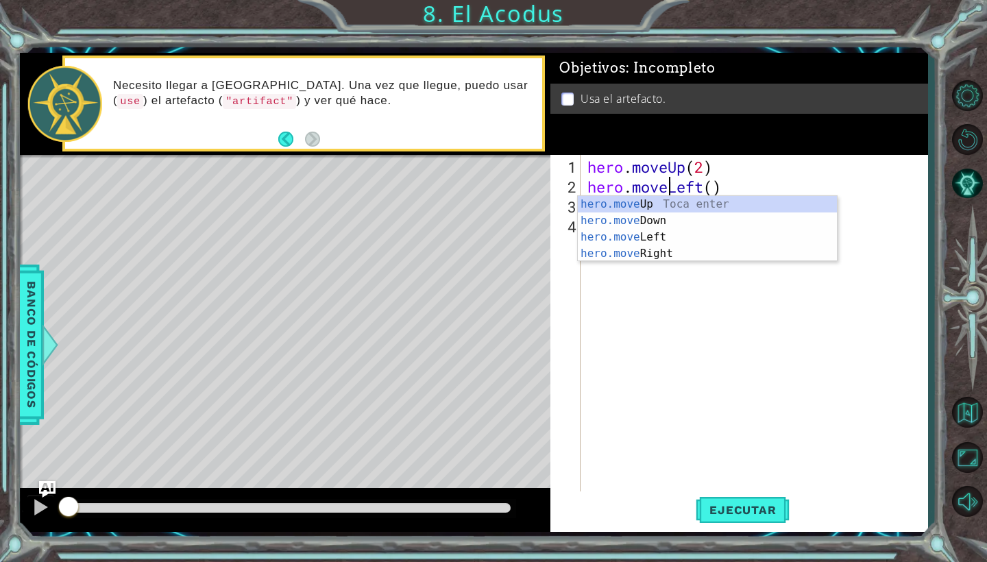
click at [799, 333] on div "hero . moveUp ( 2 ) hero . moveLeft ( ) hero . moveDown ( 1 )" at bounding box center [758, 346] width 346 height 378
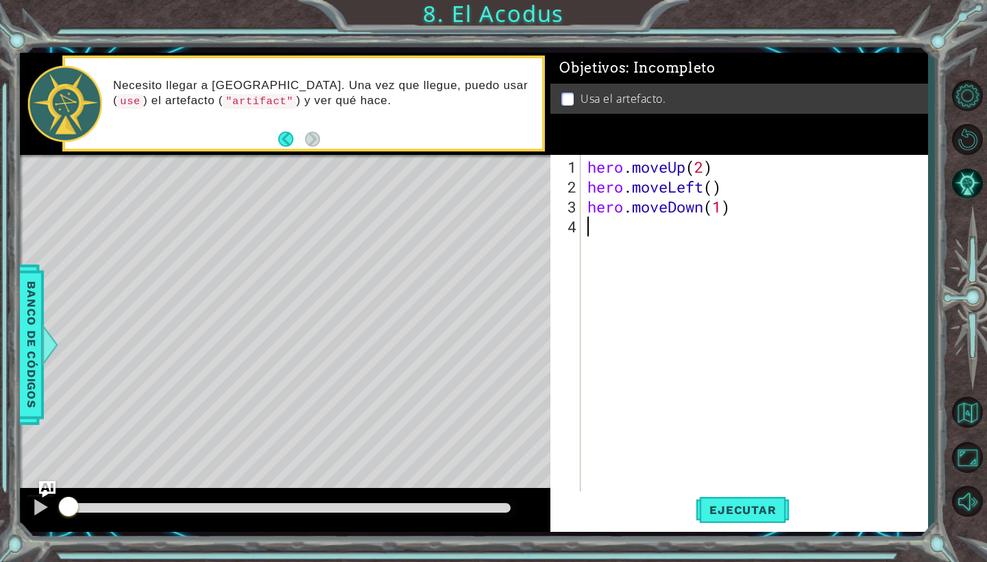
scroll to position [0, 0]
click at [675, 241] on div "hero . moveUp ( 2 ) hero . moveLeft ( ) hero . moveDown ( 1 )" at bounding box center [758, 346] width 346 height 378
click at [725, 217] on div "hero . moveUp ( 2 ) hero . moveLeft ( ) hero . moveDown ( 1 )" at bounding box center [758, 346] width 346 height 378
click at [719, 204] on div "hero . moveUp ( 2 ) hero . moveLeft ( ) hero . moveDown ( 1 )" at bounding box center [758, 346] width 346 height 378
type textarea "hero.moveDown(2)"
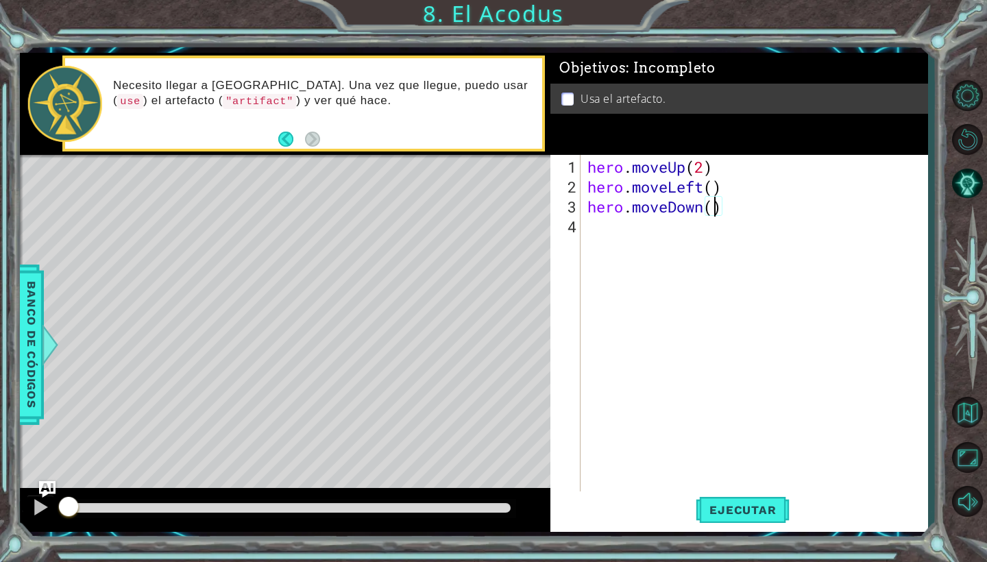
scroll to position [0, 6]
click at [740, 275] on div "hero . moveUp ( 2 ) hero . moveLeft ( ) hero . moveDown ( 2 )" at bounding box center [758, 346] width 346 height 378
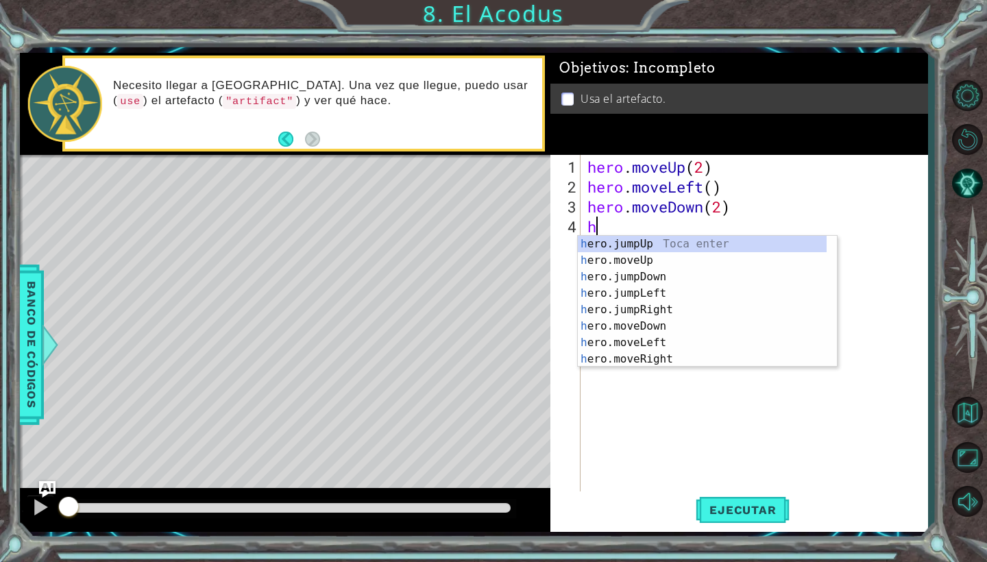
scroll to position [0, 1]
type textarea "hero"
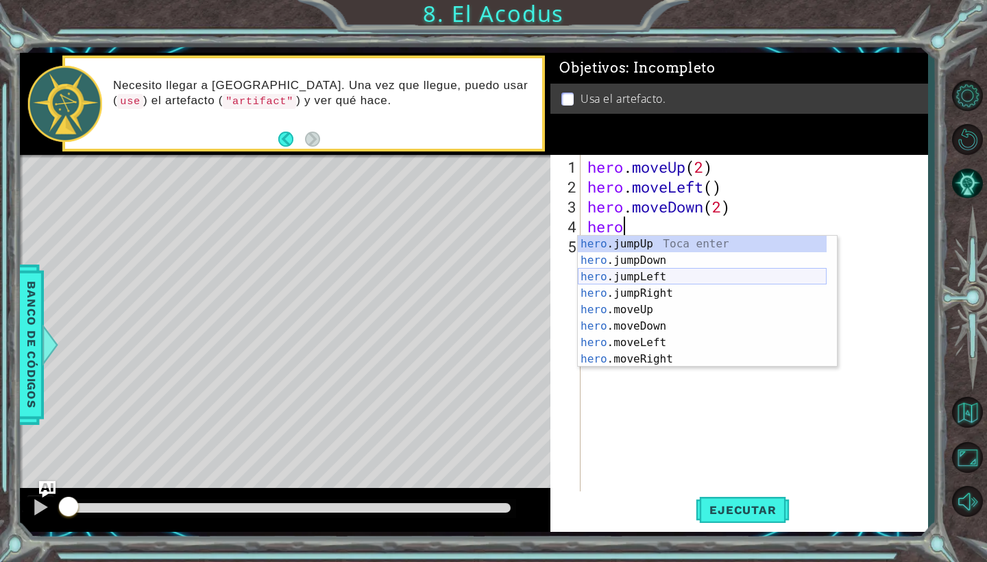
click at [651, 282] on div "hero .jumpUp Toca enter hero .jumpDown Toca enter hero .jumpLeft Toca enter her…" at bounding box center [702, 318] width 249 height 165
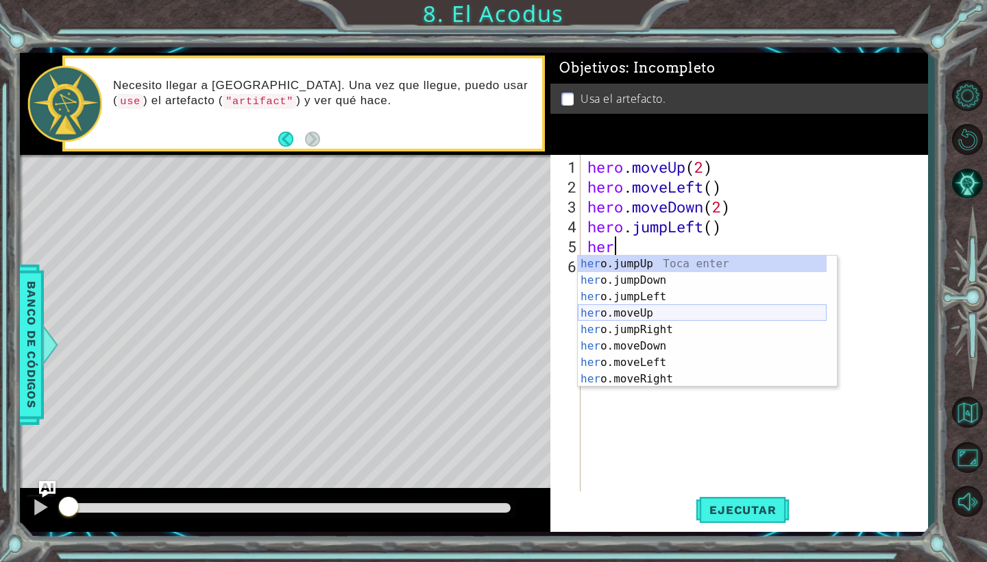
click at [671, 309] on div "her o.jumpUp Toca enter her o.jumpDown Toca enter her o.jumpLeft Toca enter her…" at bounding box center [702, 338] width 249 height 165
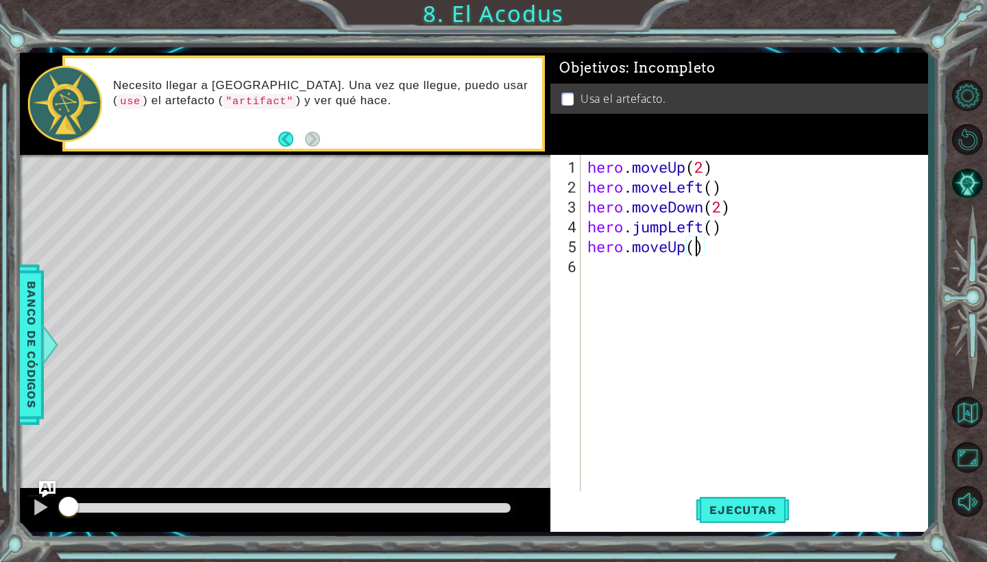
type textarea "hero.moveUp(2)"
click at [649, 280] on div "hero . moveUp ( 2 ) hero . moveLeft ( ) hero . moveDown ( 2 ) hero . jumpLeft (…" at bounding box center [758, 346] width 346 height 378
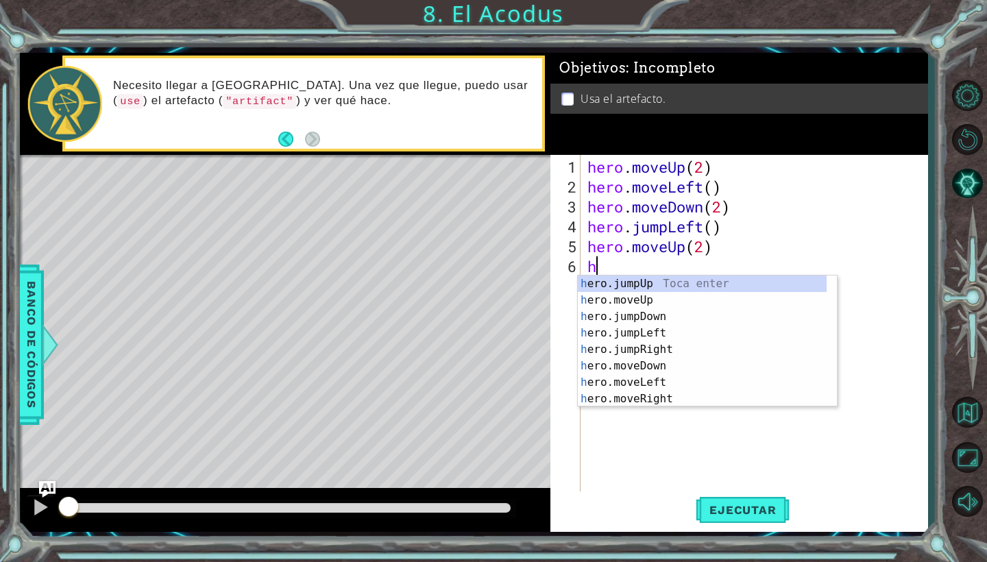
scroll to position [0, 1]
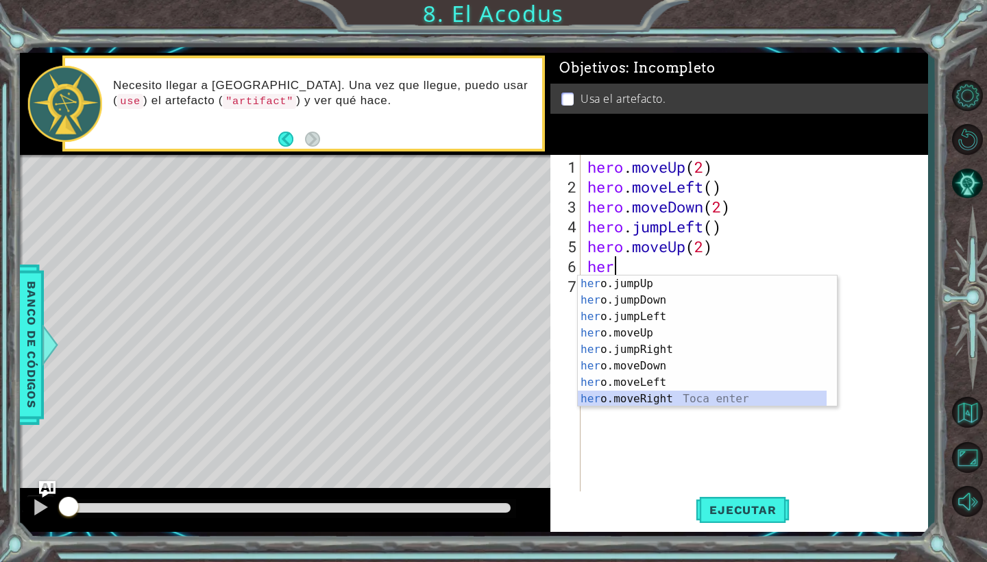
click at [681, 396] on div "her o.jumpUp Toca enter her o.jumpDown Toca enter her o.jumpLeft Toca enter her…" at bounding box center [702, 358] width 249 height 165
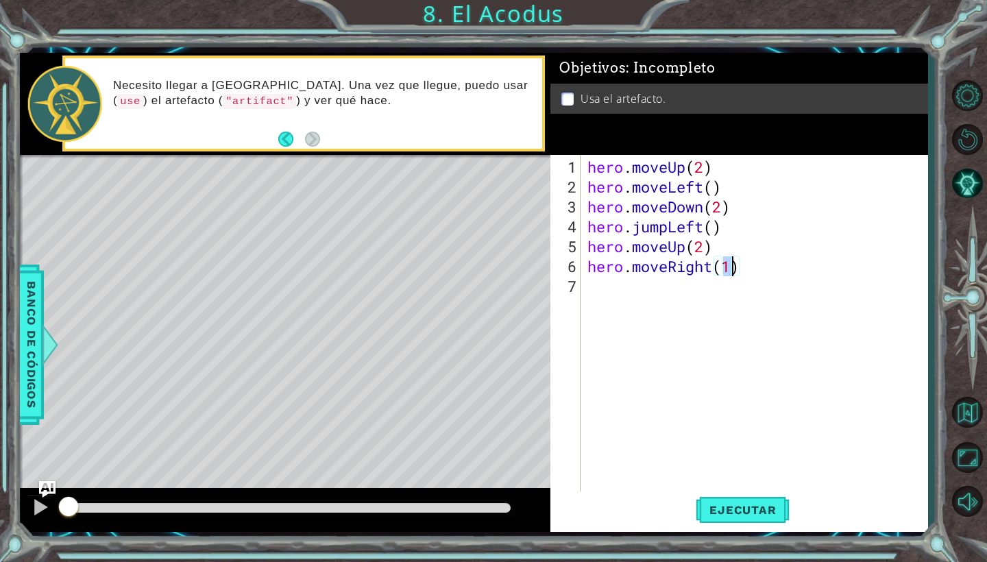
type textarea "hero.moveRight()"
click at [762, 497] on button "Ejecutar" at bounding box center [743, 511] width 94 height 38
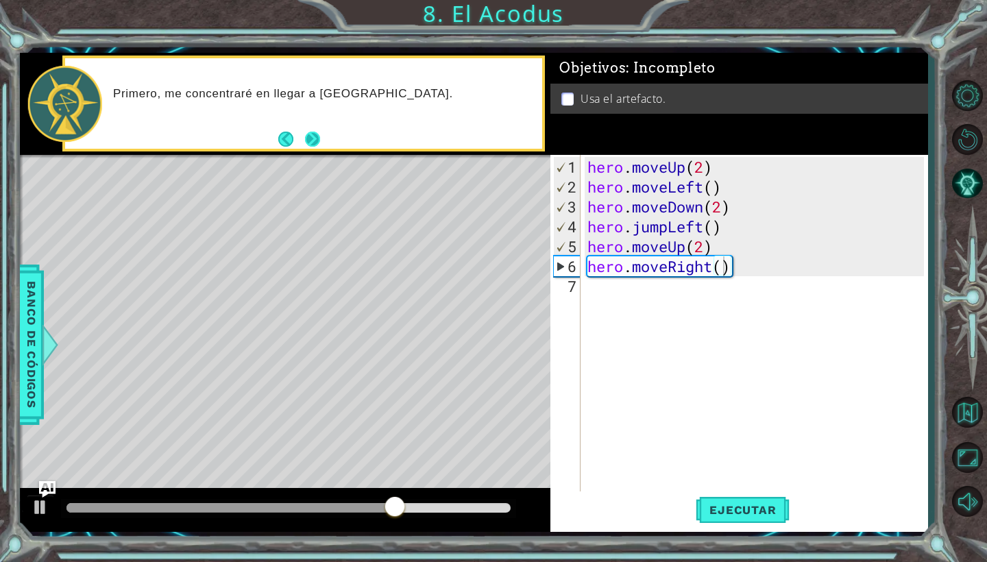
click at [316, 136] on button "Next" at bounding box center [312, 139] width 15 height 15
click at [588, 289] on div "hero . moveUp ( 2 ) hero . moveLeft ( ) hero . moveDown ( 2 ) hero . jumpLeft (…" at bounding box center [758, 346] width 346 height 378
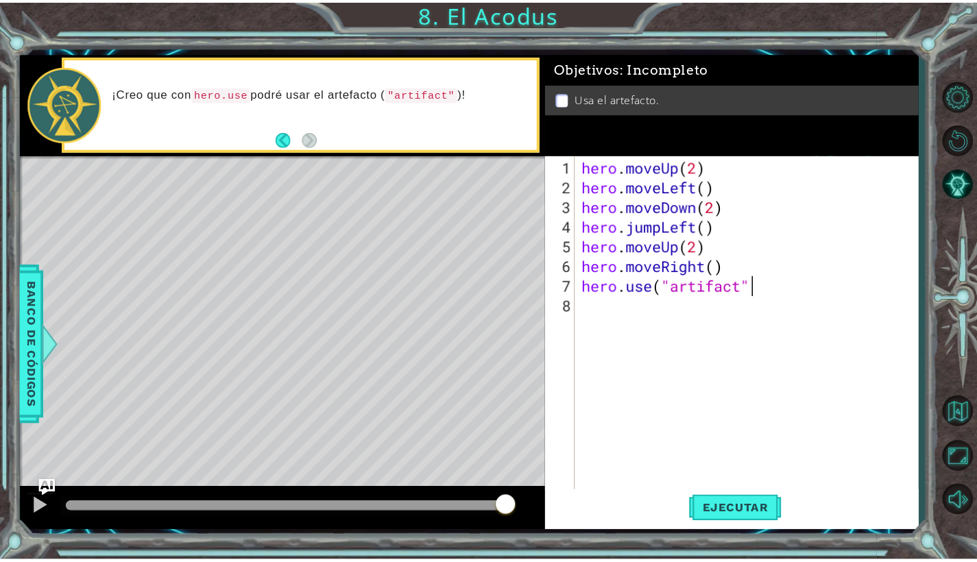
scroll to position [0, 8]
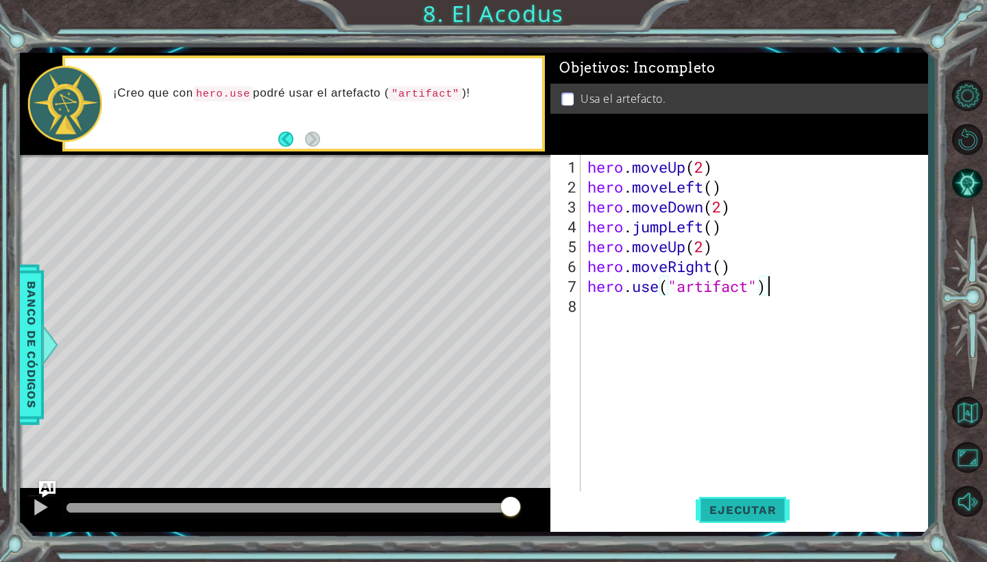
type textarea "hero.use("artifact")"
click at [771, 518] on button "Ejecutar" at bounding box center [743, 511] width 94 height 38
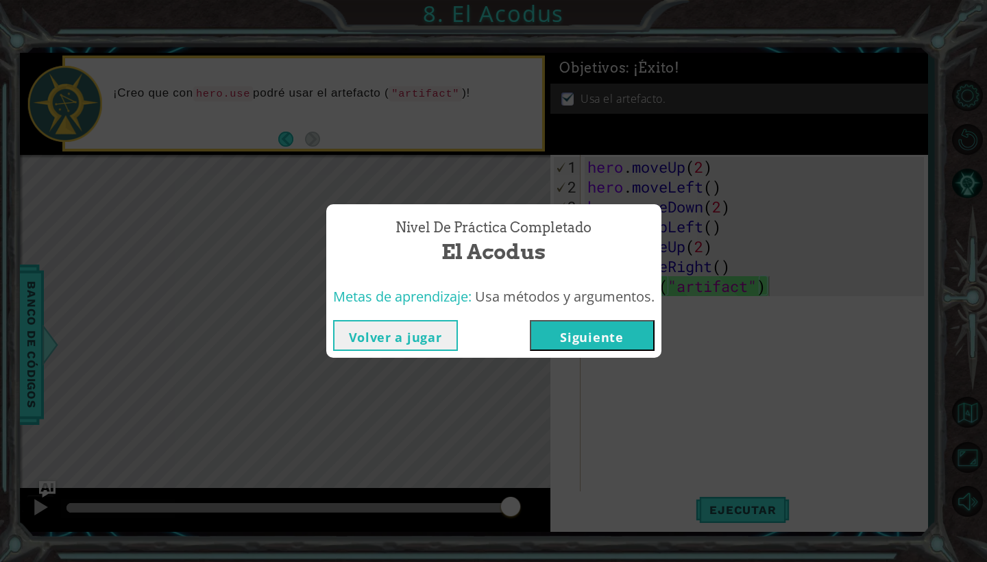
click at [408, 322] on button "Volver a jugar" at bounding box center [395, 335] width 125 height 31
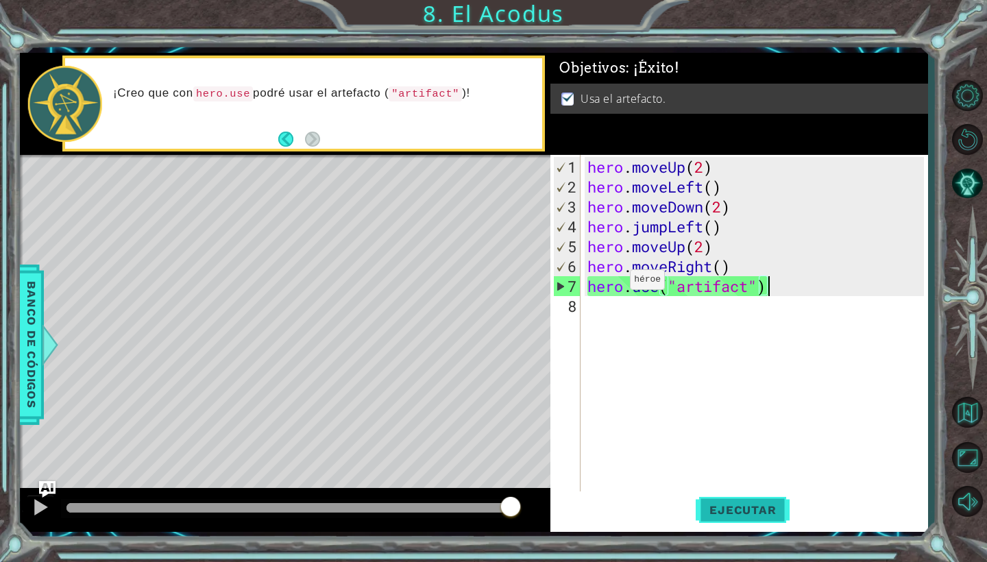
click at [736, 498] on button "Ejecutar" at bounding box center [743, 511] width 94 height 38
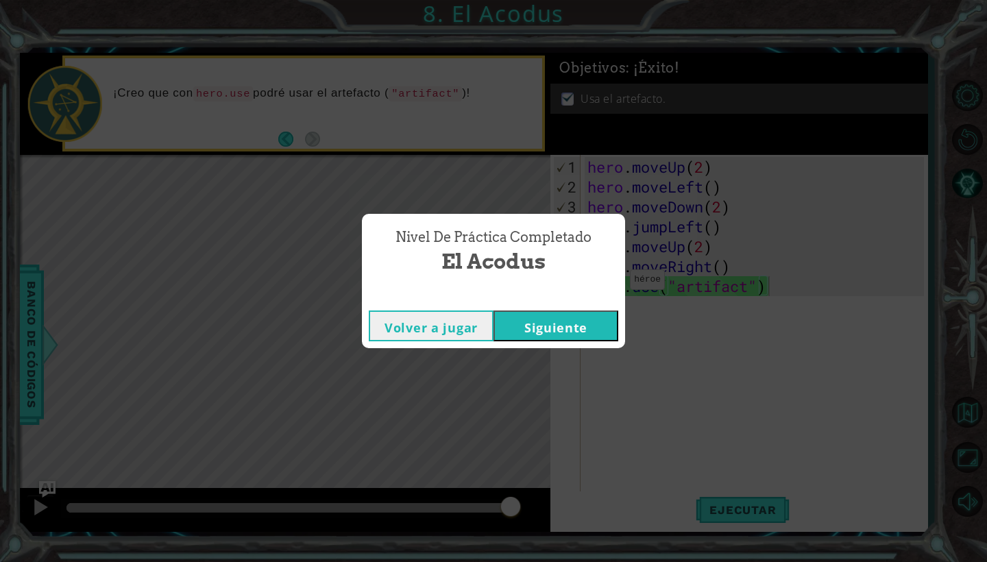
click at [605, 157] on div "Nivel de práctica Completado El Acodus Volver a jugar [GEOGRAPHIC_DATA]" at bounding box center [493, 281] width 987 height 562
click at [599, 324] on button "Siguiente" at bounding box center [556, 326] width 125 height 31
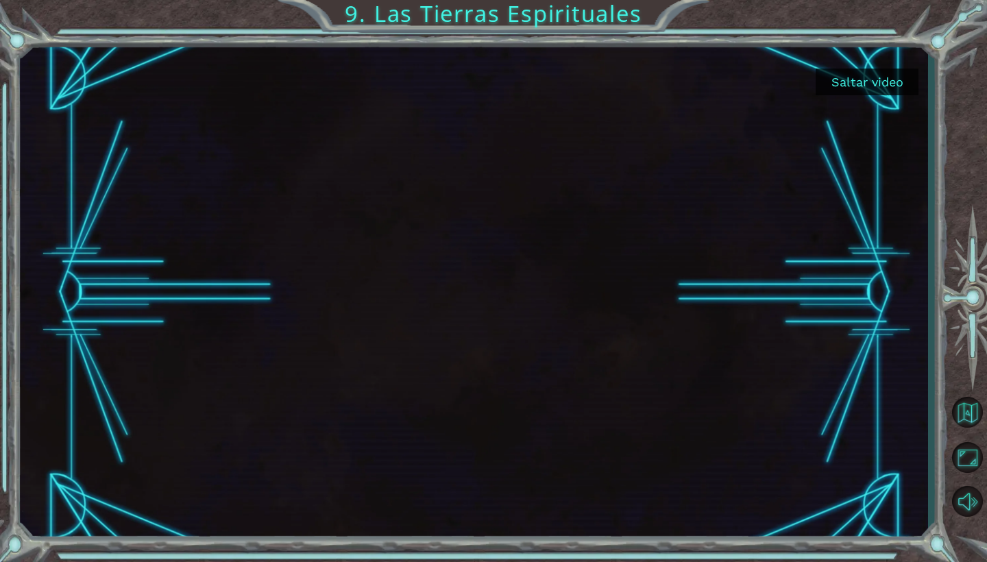
click at [856, 91] on button "Saltar video" at bounding box center [867, 82] width 103 height 27
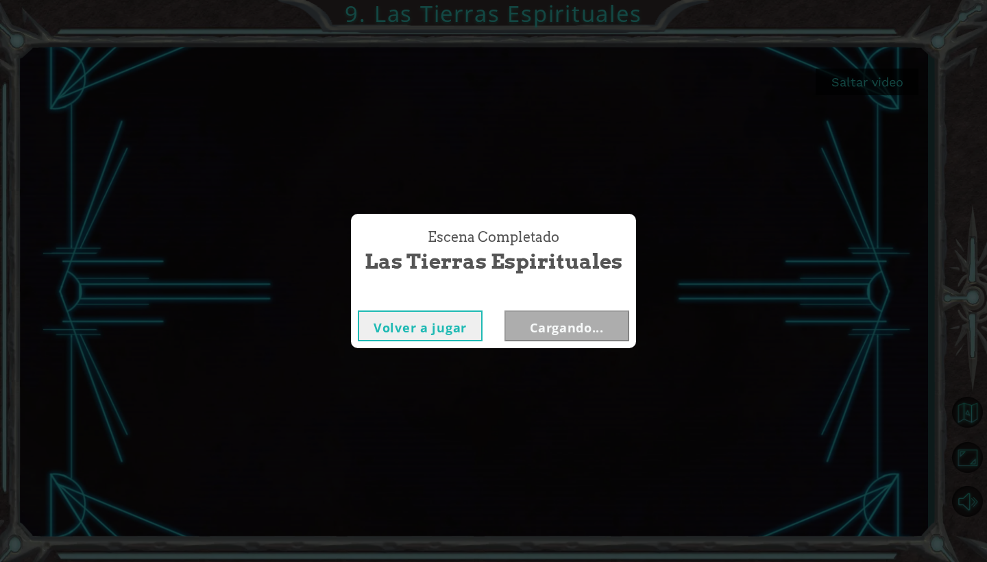
click at [857, 82] on div "Escena Completado Las Tierras Espirituales Volver a jugar Cargando..." at bounding box center [493, 281] width 987 height 562
click at [548, 298] on button "Volver al panel" at bounding box center [555, 292] width 81 height 23
